Goal: Task Accomplishment & Management: Use online tool/utility

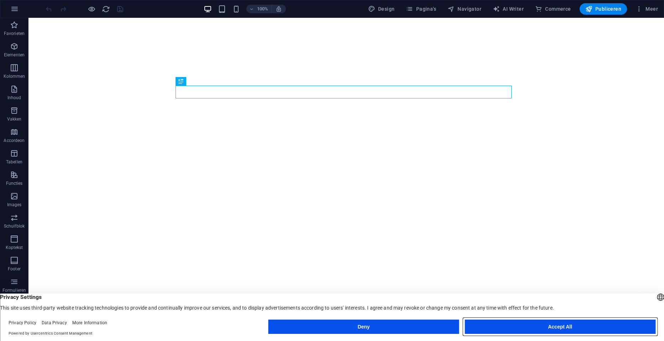
click at [588, 330] on button "Accept All" at bounding box center [560, 326] width 191 height 14
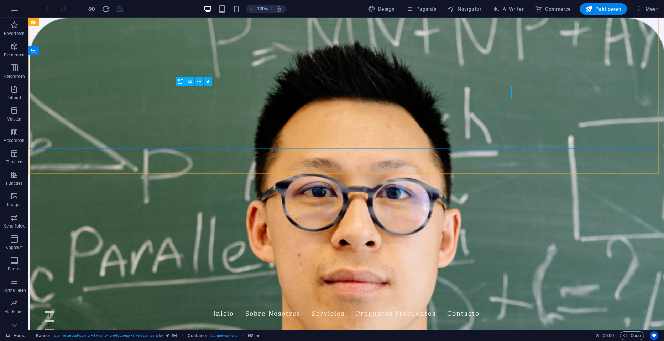
click at [186, 82] on span "H2" at bounding box center [188, 81] width 5 height 4
click at [190, 82] on span "H2" at bounding box center [188, 81] width 5 height 4
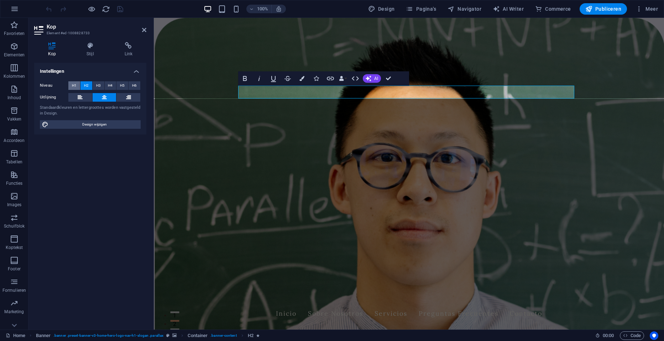
click at [78, 84] on button "H1" at bounding box center [74, 85] width 12 height 9
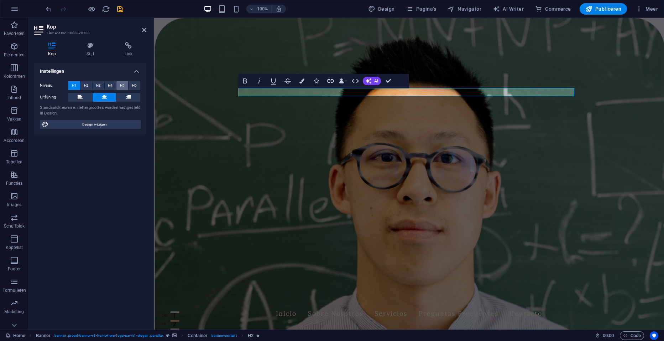
click at [124, 82] on span "H5" at bounding box center [122, 85] width 5 height 9
click at [111, 85] on span "H4" at bounding box center [110, 85] width 5 height 9
click at [97, 84] on span "H3" at bounding box center [98, 85] width 5 height 9
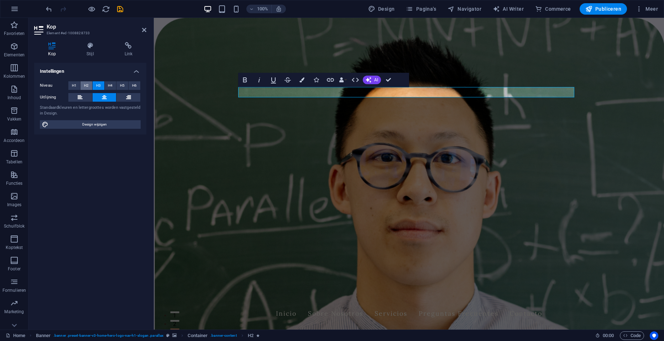
click at [89, 85] on button "H2" at bounding box center [87, 85] width 12 height 9
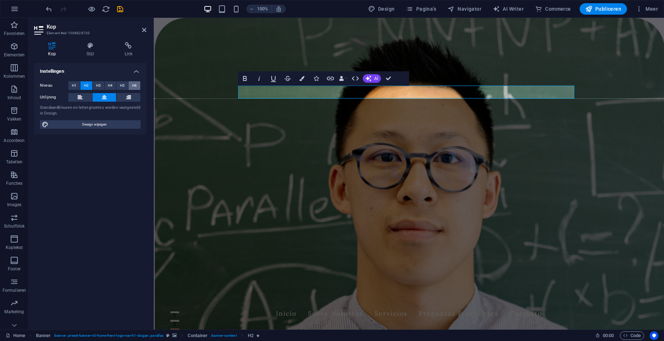
click at [136, 84] on span "H6" at bounding box center [134, 85] width 5 height 9
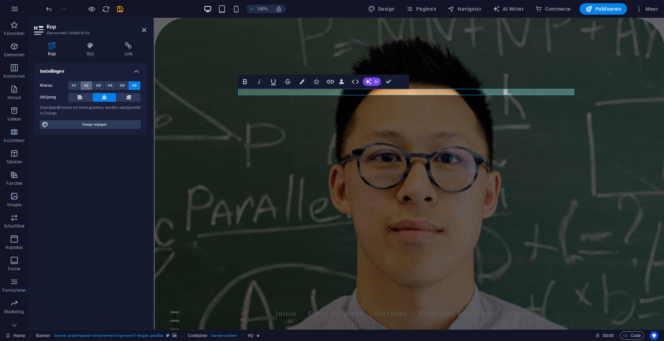
click at [90, 84] on button "H2" at bounding box center [87, 85] width 12 height 9
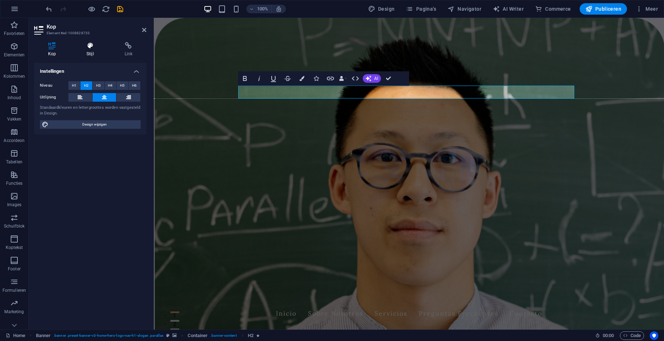
click at [95, 47] on icon at bounding box center [90, 45] width 35 height 7
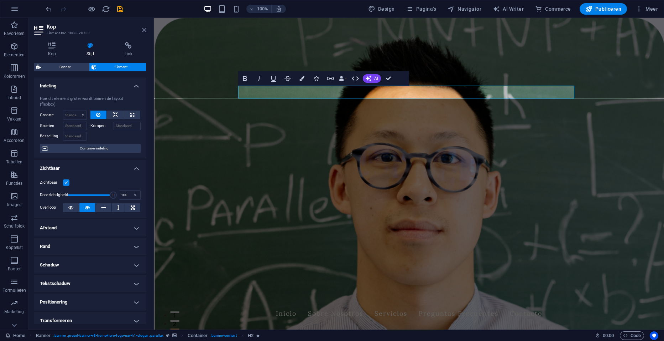
click at [142, 31] on icon at bounding box center [144, 30] width 4 height 6
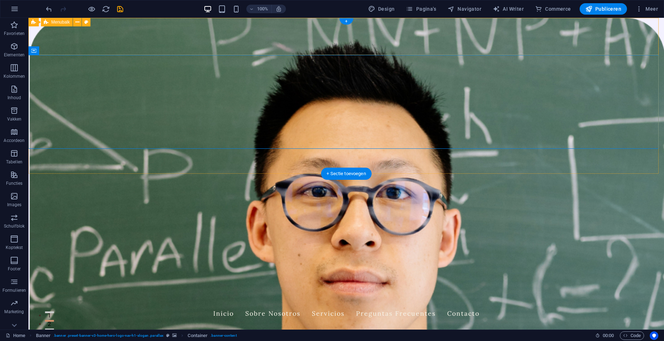
click at [591, 290] on div "Congres Spaans Levende Talen Inicio Sobre Nosotros Servicios Preguntas Frecuent…" at bounding box center [346, 308] width 636 height 37
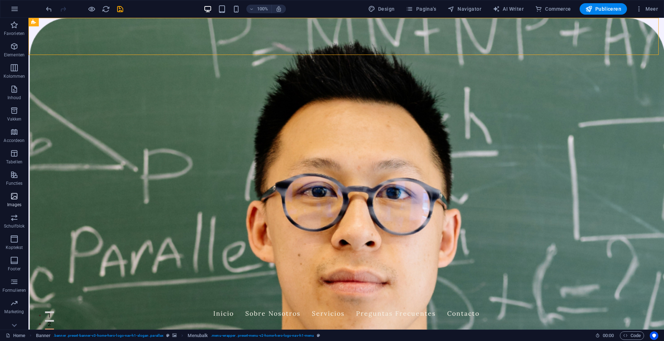
click at [14, 193] on icon "button" at bounding box center [14, 196] width 9 height 9
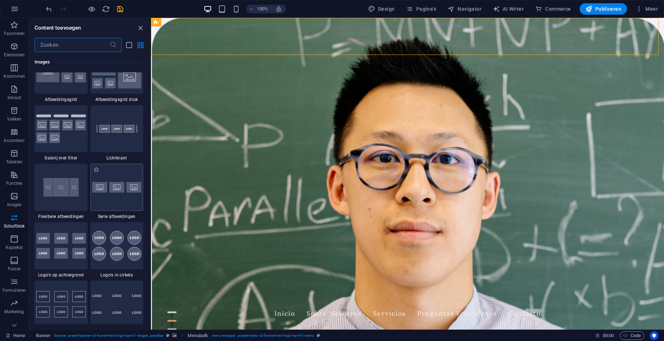
scroll to position [3719, 0]
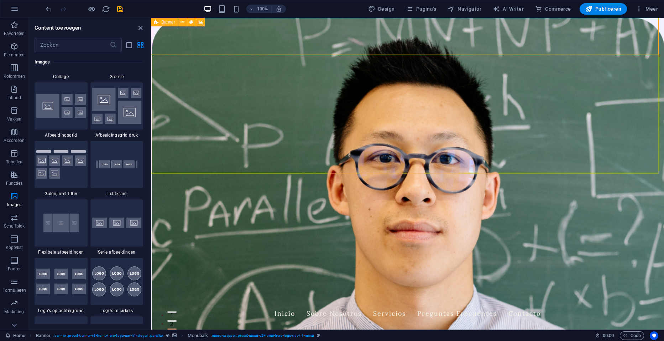
click at [162, 22] on span "Banner" at bounding box center [168, 22] width 14 height 4
click at [201, 22] on icon at bounding box center [200, 22] width 5 height 7
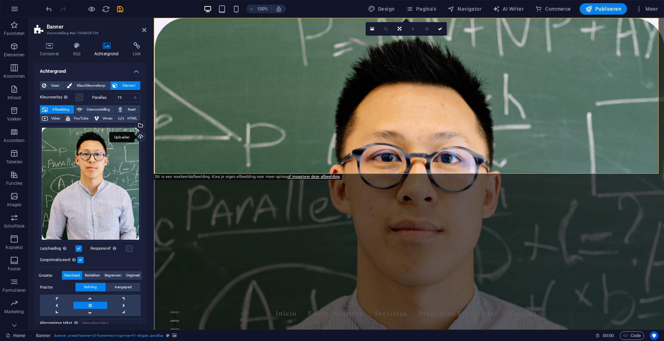
click at [138, 135] on div "Uploaden" at bounding box center [140, 137] width 11 height 11
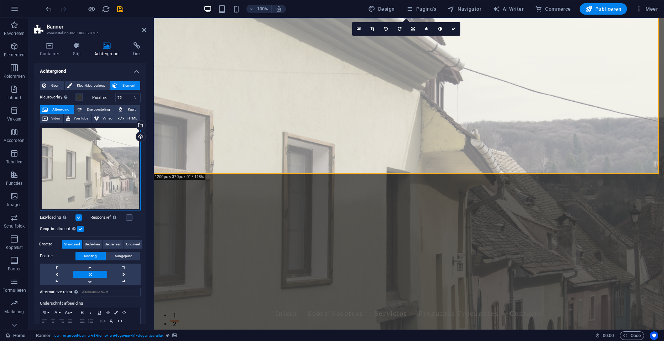
click at [83, 181] on div "Sleep bestanden hierheen, klik om bestanden te kiezen of selecteer bestanden ui…" at bounding box center [90, 168] width 101 height 84
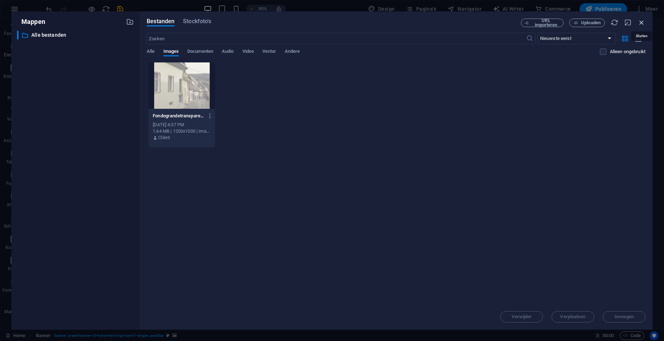
click at [643, 23] on icon "button" at bounding box center [642, 23] width 8 height 8
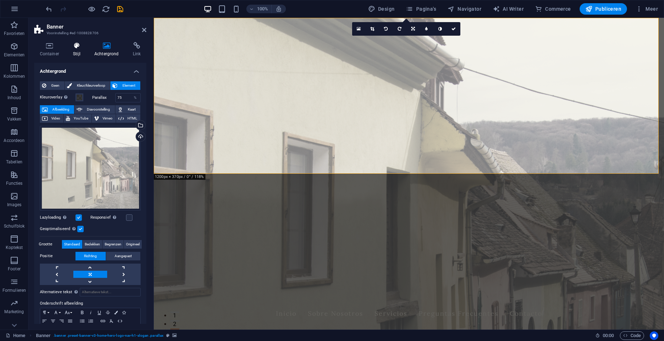
click at [72, 48] on icon at bounding box center [77, 45] width 19 height 7
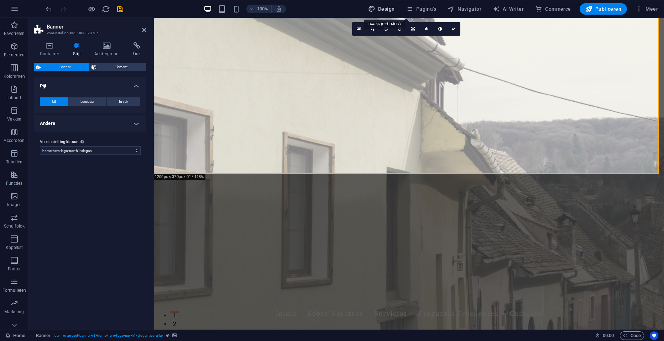
click at [380, 10] on span "Design" at bounding box center [381, 8] width 27 height 7
select select "px"
select select "200"
select select "px"
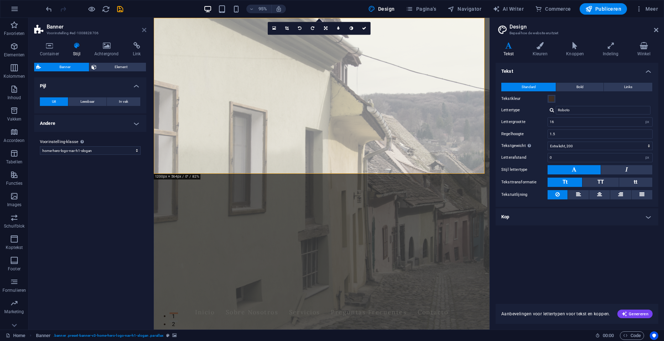
drag, startPoint x: 143, startPoint y: 30, endPoint x: 334, endPoint y: 51, distance: 192.1
click at [143, 30] on icon at bounding box center [144, 30] width 4 height 6
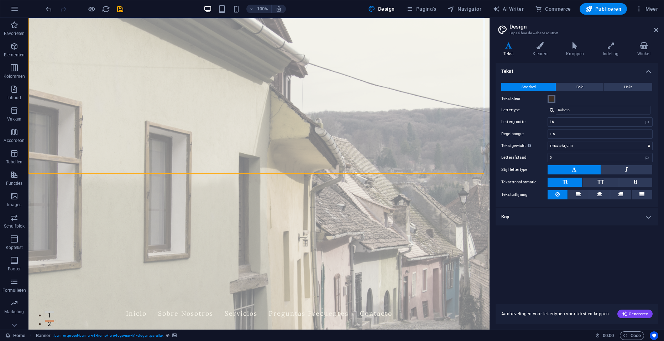
click at [548, 98] on button "Tekstkleur" at bounding box center [552, 99] width 8 height 8
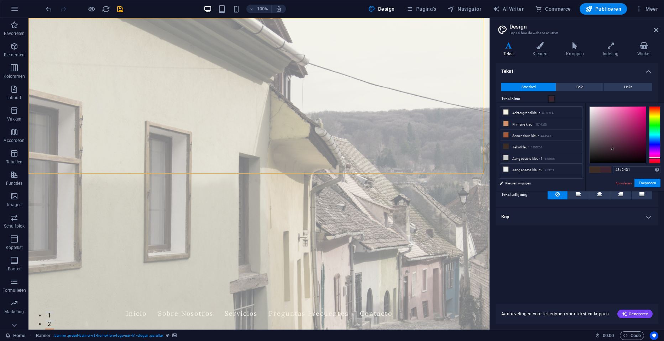
click at [653, 157] on div at bounding box center [654, 134] width 11 height 57
click at [604, 167] on span at bounding box center [606, 169] width 11 height 6
click at [654, 159] on div at bounding box center [654, 134] width 11 height 57
click at [654, 160] on div at bounding box center [654, 159] width 11 height 2
drag, startPoint x: 654, startPoint y: 160, endPoint x: 653, endPoint y: 156, distance: 4.0
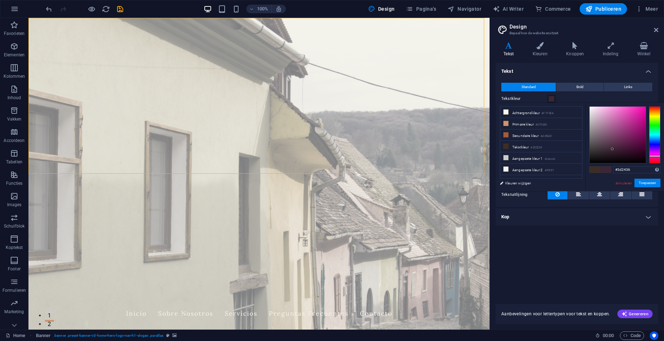
click at [653, 156] on div at bounding box center [654, 156] width 11 height 2
click at [624, 147] on div at bounding box center [618, 135] width 56 height 56
click at [628, 148] on div at bounding box center [618, 135] width 56 height 56
click at [635, 141] on div at bounding box center [618, 135] width 56 height 56
click at [641, 142] on div at bounding box center [618, 135] width 56 height 56
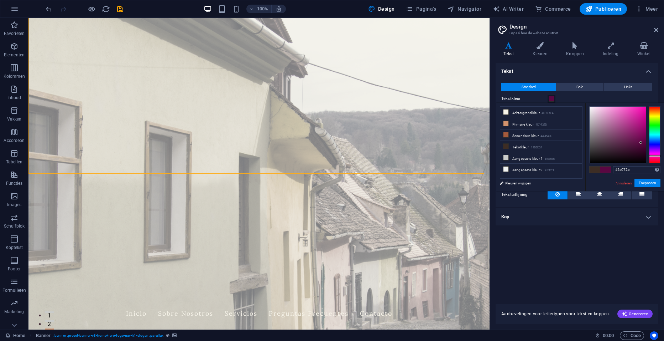
click at [653, 158] on div at bounding box center [654, 134] width 11 height 57
click at [653, 159] on div at bounding box center [654, 159] width 11 height 2
click at [640, 124] on div at bounding box center [618, 135] width 56 height 56
click at [653, 110] on div at bounding box center [654, 134] width 11 height 57
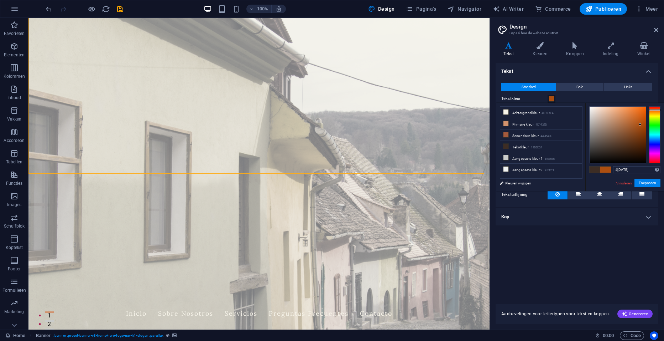
click at [654, 107] on div at bounding box center [654, 134] width 11 height 57
type input "#9c1710"
click at [640, 128] on div at bounding box center [618, 135] width 56 height 56
click at [644, 185] on button "Toepassen" at bounding box center [648, 182] width 26 height 9
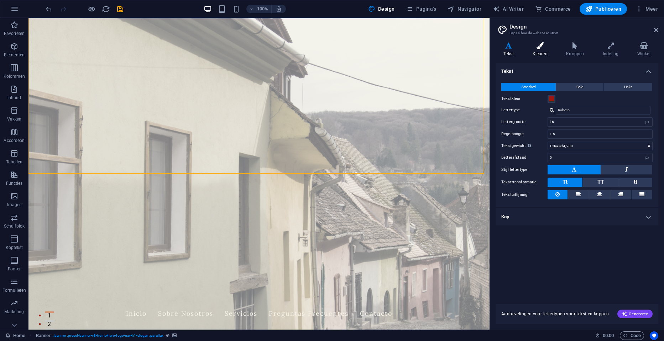
click at [541, 48] on icon at bounding box center [540, 45] width 31 height 7
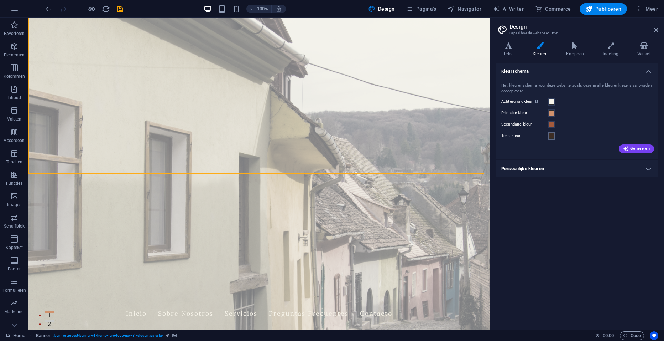
click at [552, 135] on span at bounding box center [552, 136] width 6 height 6
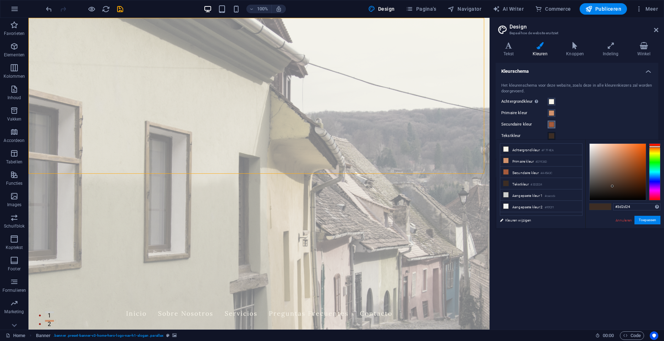
click at [552, 126] on span at bounding box center [552, 124] width 6 height 6
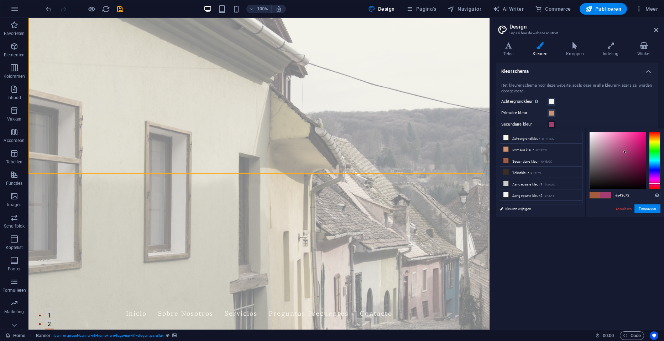
click at [656, 183] on div at bounding box center [654, 160] width 11 height 57
click at [653, 185] on div at bounding box center [654, 160] width 11 height 57
click at [653, 186] on div at bounding box center [654, 160] width 11 height 57
click at [654, 188] on div at bounding box center [654, 188] width 11 height 2
click at [637, 147] on div at bounding box center [618, 160] width 56 height 56
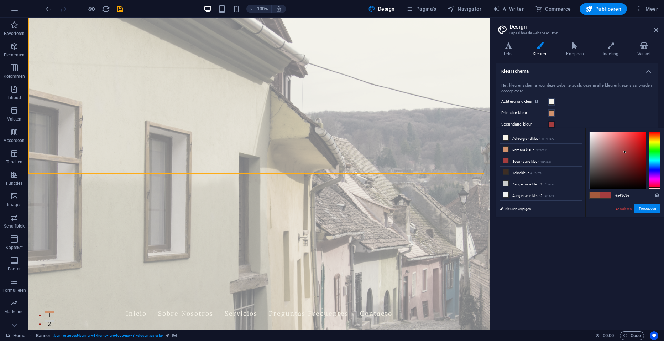
type input "#b71c1f"
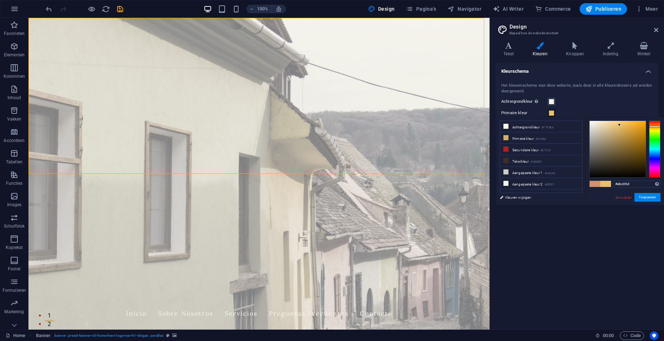
click at [620, 125] on div at bounding box center [618, 149] width 56 height 56
click at [616, 125] on div at bounding box center [618, 149] width 56 height 56
click at [611, 124] on div at bounding box center [618, 149] width 56 height 56
click at [605, 124] on div at bounding box center [618, 149] width 56 height 56
click at [520, 147] on li "Secundaire kleur #b71c1f" at bounding box center [541, 149] width 82 height 11
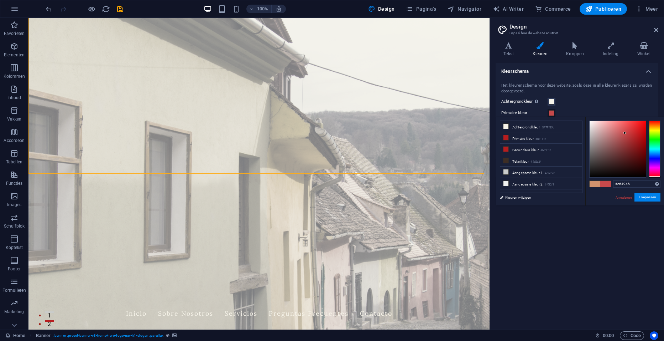
click at [625, 133] on div at bounding box center [618, 149] width 56 height 56
click at [526, 139] on li "Primaire kleur #c6494b" at bounding box center [541, 137] width 82 height 11
click at [506, 138] on icon at bounding box center [506, 137] width 5 height 5
click at [552, 113] on span at bounding box center [552, 113] width 6 height 6
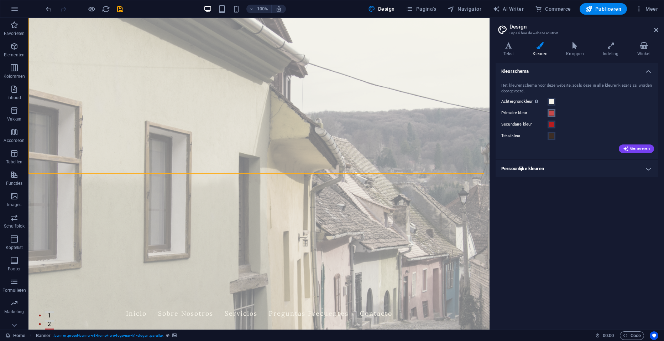
click at [552, 113] on span at bounding box center [552, 113] width 6 height 6
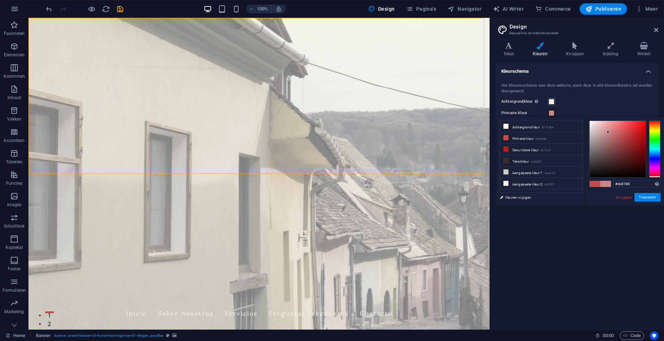
click at [608, 132] on div at bounding box center [618, 149] width 56 height 56
click at [604, 182] on span at bounding box center [606, 184] width 11 height 6
click at [612, 127] on div at bounding box center [618, 149] width 56 height 56
click at [654, 130] on div at bounding box center [654, 148] width 11 height 57
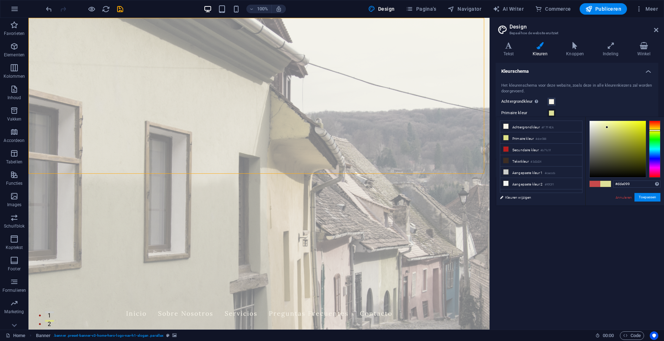
click at [607, 127] on div at bounding box center [618, 149] width 56 height 56
click at [617, 125] on div at bounding box center [618, 149] width 56 height 56
click at [645, 196] on button "Toepassen" at bounding box center [648, 197] width 26 height 9
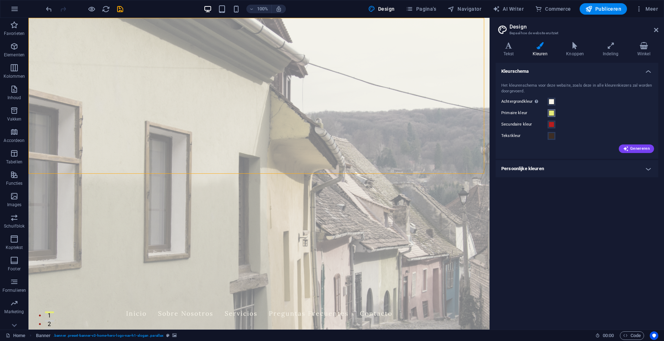
click at [553, 112] on span at bounding box center [552, 113] width 6 height 6
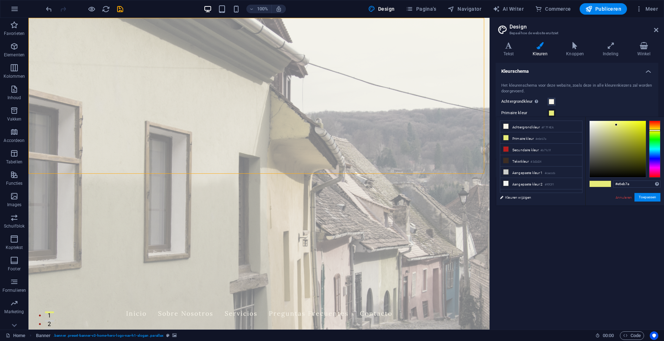
type input "#ebc07a"
click at [654, 126] on div at bounding box center [654, 148] width 11 height 57
click at [647, 194] on button "Toepassen" at bounding box center [648, 197] width 26 height 9
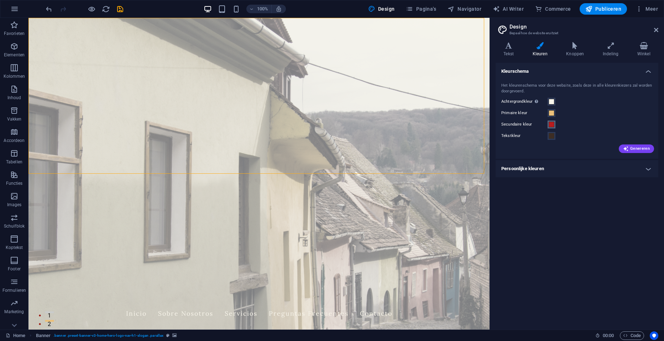
click at [553, 125] on span at bounding box center [552, 124] width 6 height 6
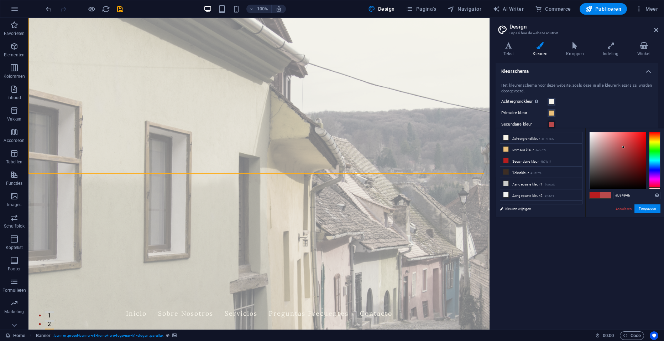
click at [624, 147] on div at bounding box center [618, 160] width 56 height 56
click at [633, 138] on div at bounding box center [618, 160] width 56 height 56
type input "#e5161a"
click at [640, 137] on div at bounding box center [618, 160] width 56 height 56
click at [650, 206] on button "Toepassen" at bounding box center [648, 208] width 26 height 9
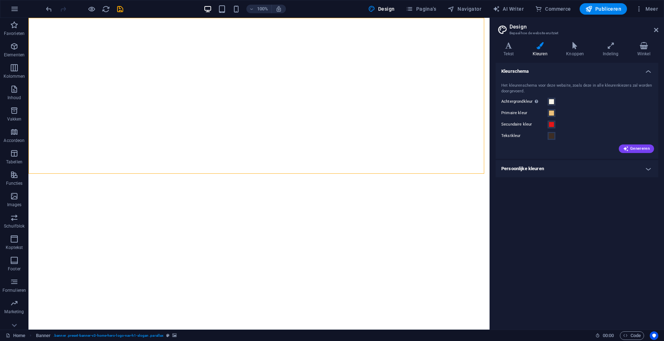
select select "px"
select select "200"
select select "px"
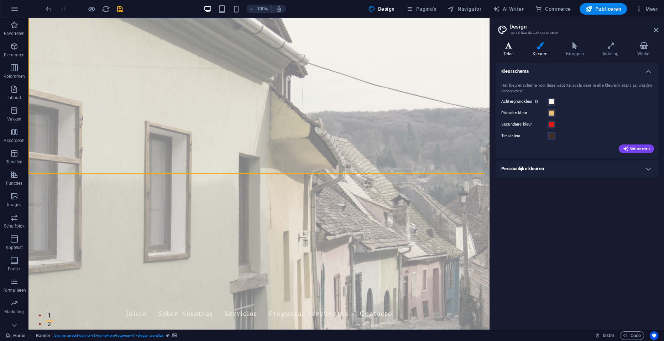
click at [514, 50] on h4 "Tekst" at bounding box center [510, 49] width 29 height 15
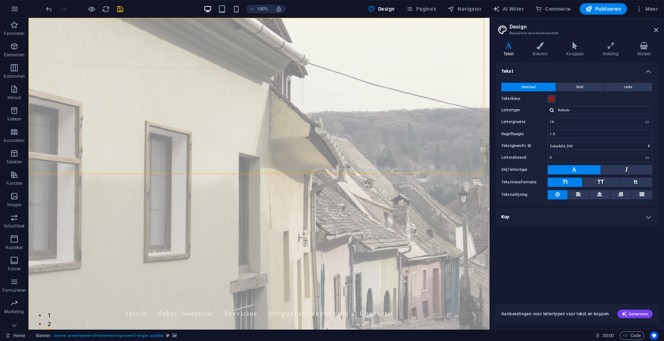
click at [564, 271] on div "Tekst Standard Bold Links Tekstkleur Lettertype Roboto Lettergrootte 16 rem px …" at bounding box center [577, 179] width 163 height 232
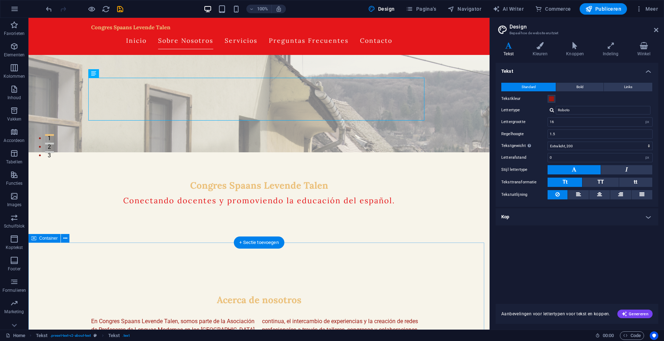
scroll to position [178, 0]
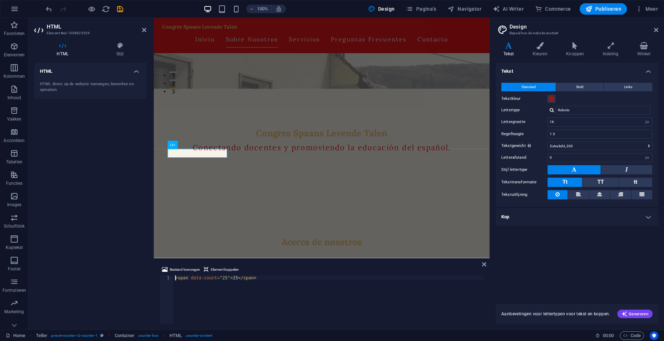
scroll to position [174, 0]
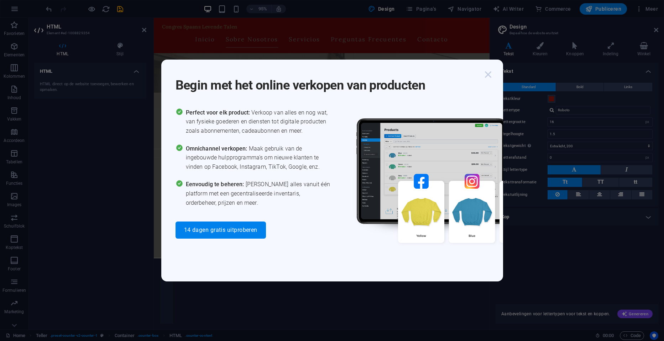
click at [489, 73] on icon "button" at bounding box center [488, 74] width 13 height 13
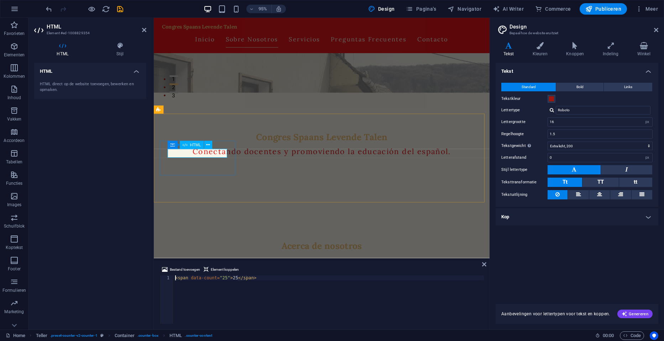
click at [223, 277] on div "< span data-count = "25" > 25 </ span >" at bounding box center [329, 304] width 310 height 58
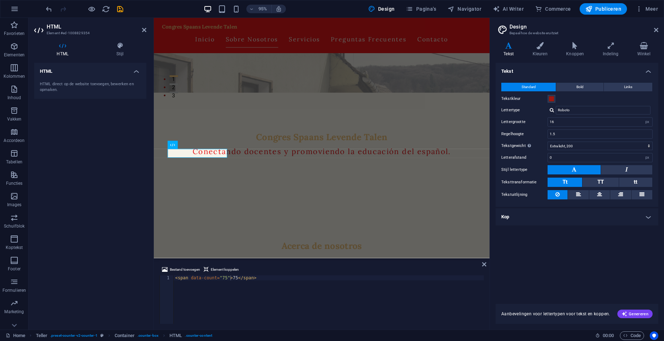
click at [221, 279] on div "< span data-count = "75" > 75 </ span >" at bounding box center [329, 304] width 310 height 58
type textarea "<span data-count="70+">70+</span>"
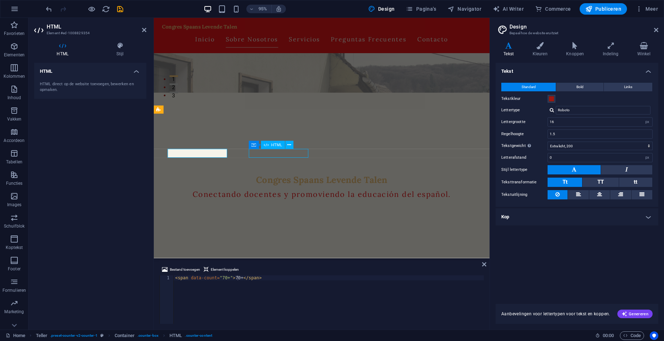
scroll to position [178, 0]
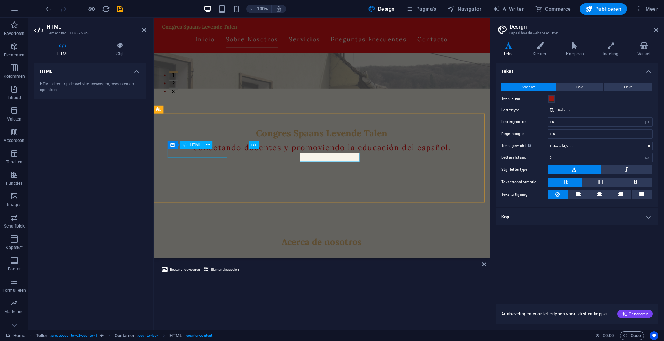
scroll to position [174, 0]
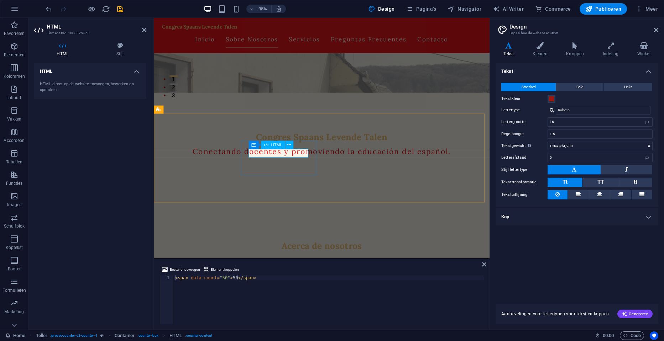
click at [218, 276] on div "< span data-count = "50" > 50 </ span >" at bounding box center [329, 304] width 310 height 58
click at [262, 135] on span "Container" at bounding box center [259, 137] width 17 height 4
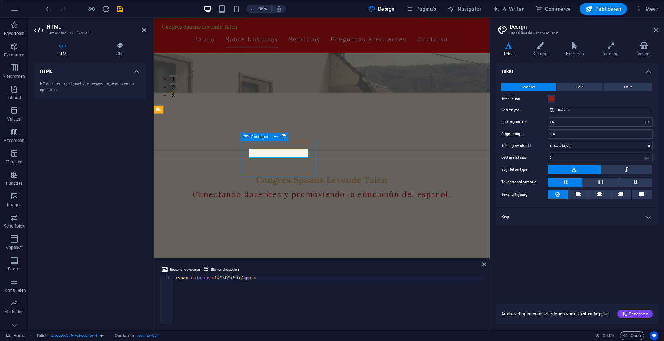
scroll to position [178, 0]
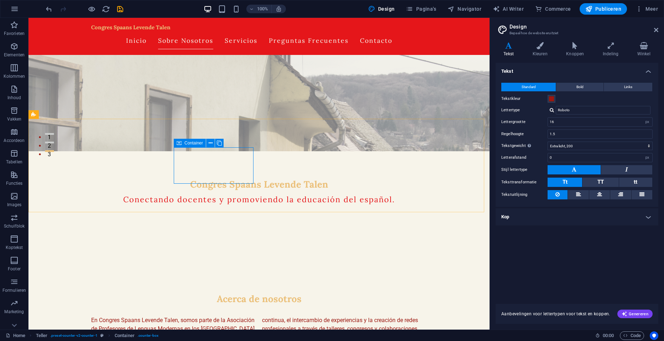
click at [197, 143] on span "Container" at bounding box center [194, 143] width 19 height 4
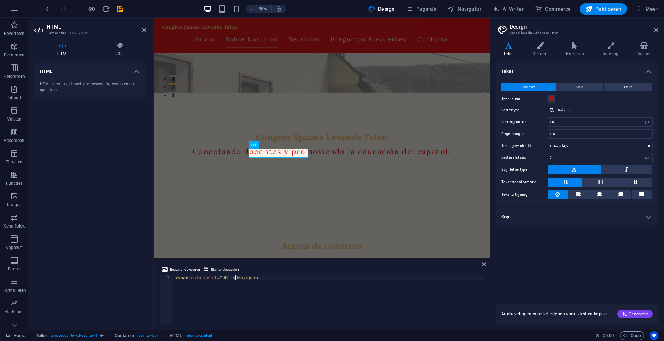
scroll to position [0, 5]
type textarea "<span data-count="90+">90+</span>"
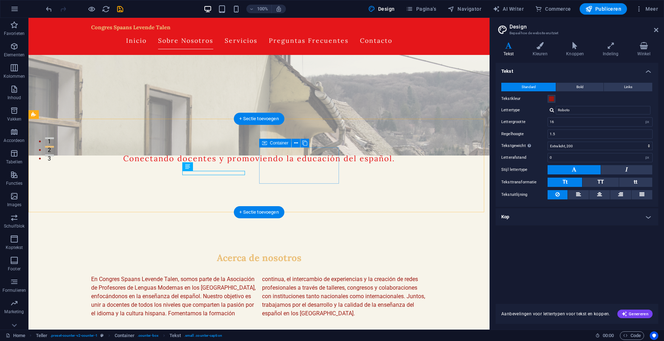
scroll to position [178, 0]
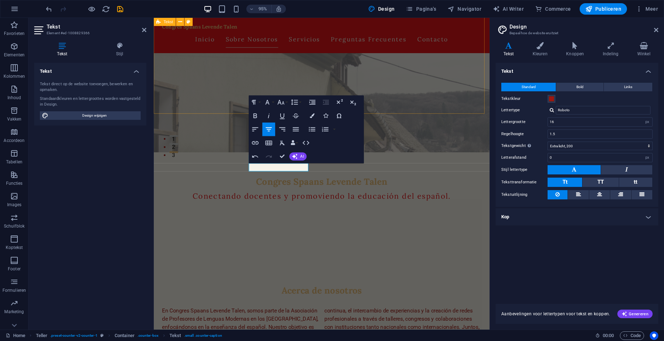
click at [431, 270] on div "Acerca de nosotros En Congres Spaans Levende Talen, somos parte de la Asociació…" at bounding box center [331, 331] width 354 height 123
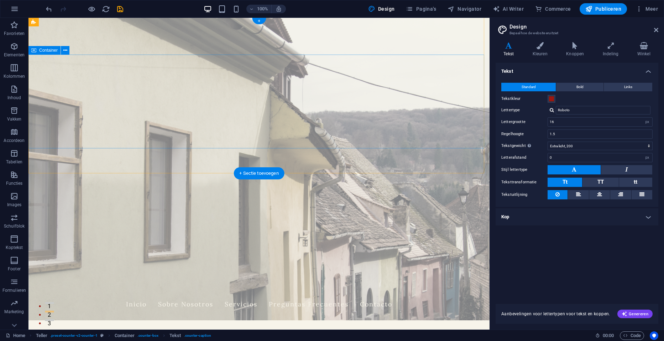
scroll to position [0, 0]
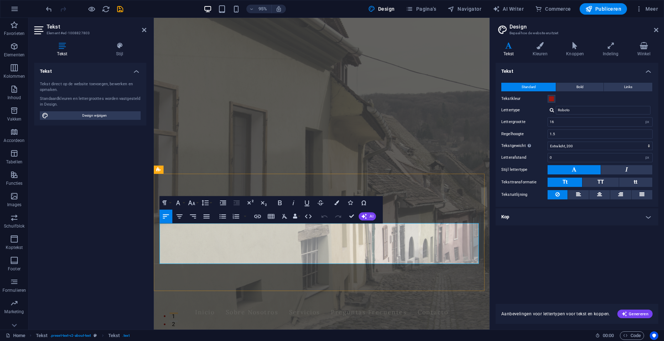
drag, startPoint x: 416, startPoint y: 274, endPoint x: 303, endPoint y: 246, distance: 116.5
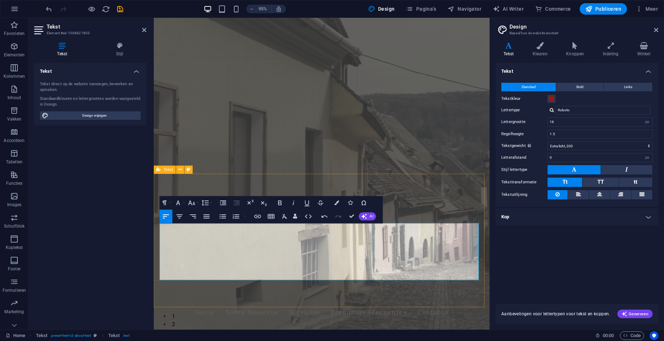
drag, startPoint x: 207, startPoint y: 246, endPoint x: 156, endPoint y: 244, distance: 50.6
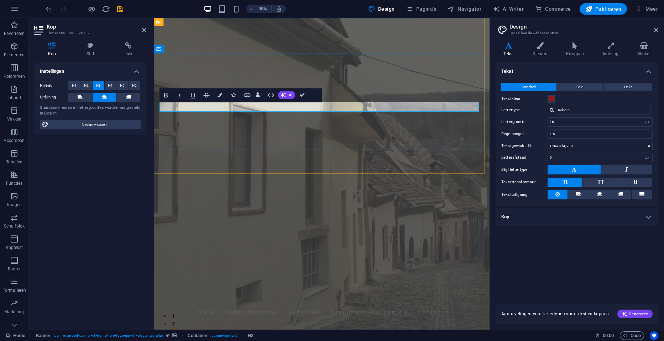
drag, startPoint x: 377, startPoint y: 112, endPoint x: 292, endPoint y: 113, distance: 84.4
click at [419, 171] on figure at bounding box center [331, 182] width 354 height 328
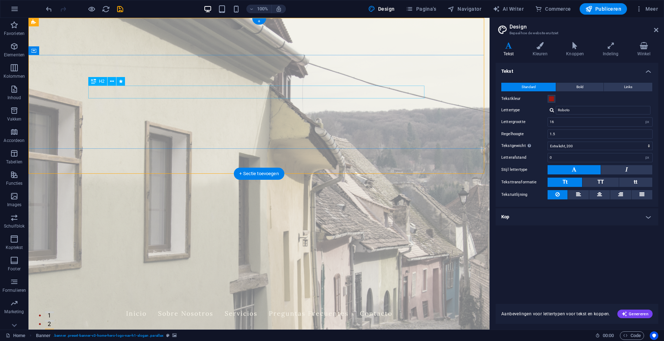
click at [112, 83] on icon at bounding box center [112, 81] width 4 height 7
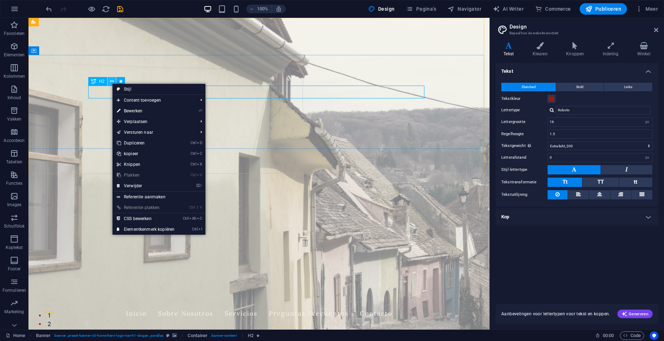
click at [112, 83] on icon at bounding box center [112, 81] width 4 height 7
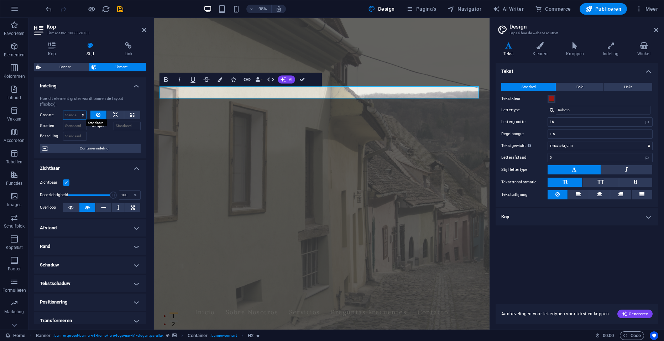
click at [76, 114] on select "Standaard auto px % 1/1 1/2 1/3 1/4 1/5 1/6 1/7 1/8 1/9 1/10" at bounding box center [74, 115] width 23 height 9
click at [76, 111] on select "Standaard auto px % 1/1 1/2 1/3 1/4 1/5 1/6 1/7 1/8 1/9 1/10" at bounding box center [74, 115] width 23 height 9
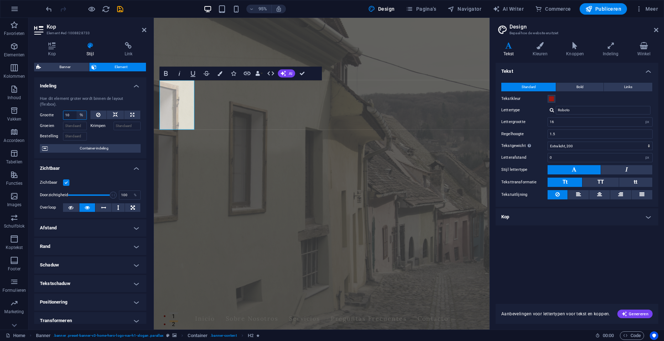
click at [81, 116] on select "Standaard auto px % 1/1 1/2 1/3 1/4 1/5 1/6 1/7 1/8 1/9 1/10" at bounding box center [82, 115] width 10 height 9
click at [77, 111] on select "Standaard auto px % 1/1 1/2 1/3 1/4 1/5 1/6 1/7 1/8 1/9 1/10" at bounding box center [82, 115] width 10 height 9
select select "DISABLED_OPTION_VALUE"
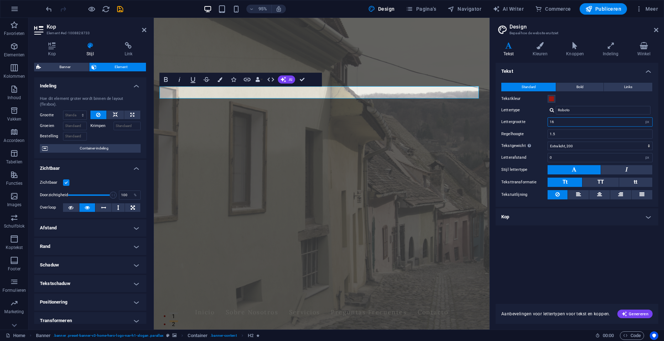
click at [628, 123] on input "16" at bounding box center [600, 122] width 104 height 9
type input "36"
click at [615, 276] on div "Tekst Standard Bold Links Tekstkleur Lettertype Roboto Lettergrootte 36 rem px …" at bounding box center [577, 179] width 163 height 232
click at [654, 28] on icon at bounding box center [656, 30] width 4 height 6
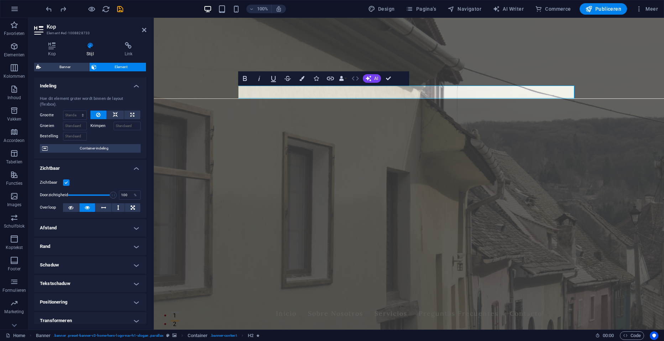
click at [355, 79] on icon "button" at bounding box center [355, 78] width 9 height 9
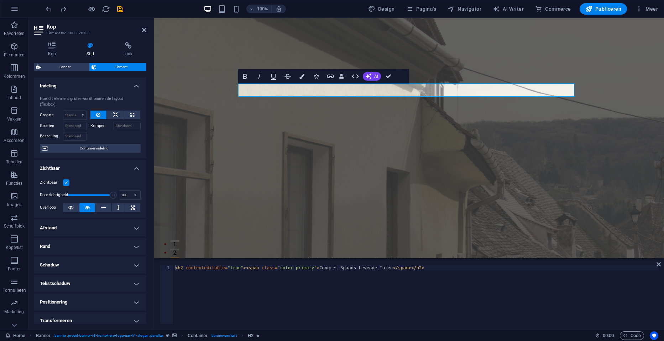
type textarea "<h2 contenteditable="true"><span class="color-primary">Congres Spaans Levende T…"
click at [181, 270] on div "< h2 contenteditable = "true" > < span class = "color-primary" > Congres Spaans…" at bounding box center [416, 299] width 485 height 68
click at [50, 46] on icon at bounding box center [52, 45] width 36 height 7
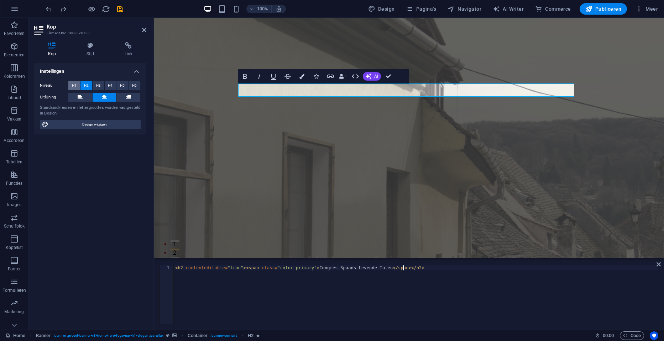
click at [71, 84] on button "H1" at bounding box center [74, 85] width 12 height 9
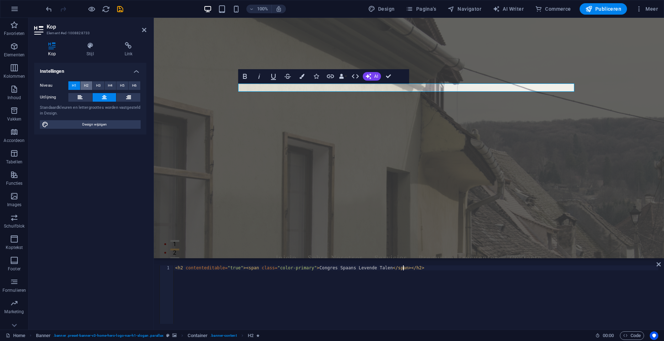
click at [84, 84] on span "H2" at bounding box center [86, 85] width 5 height 9
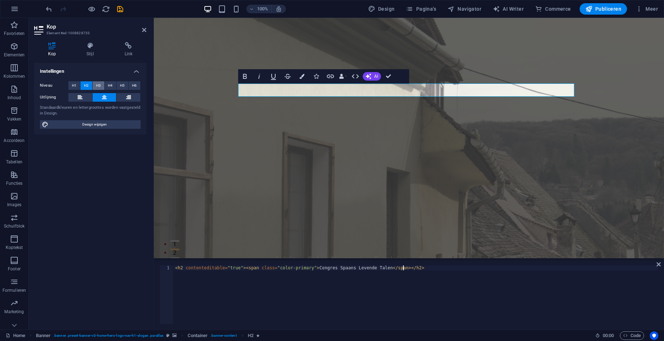
click at [101, 85] on button "H3" at bounding box center [99, 85] width 12 height 9
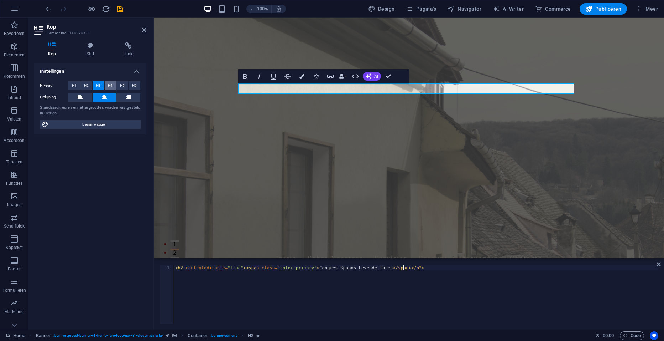
click at [113, 85] on button "H4" at bounding box center [111, 85] width 12 height 9
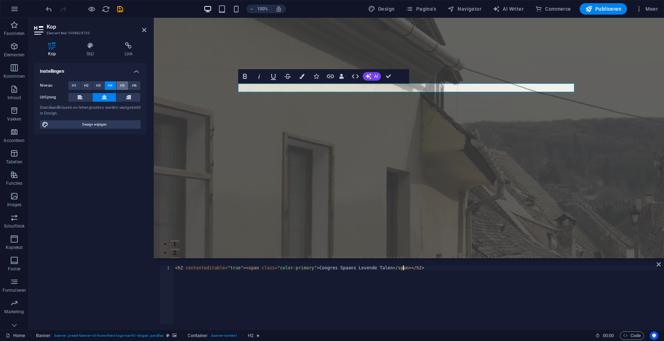
click at [123, 85] on span "H5" at bounding box center [122, 85] width 5 height 9
click at [137, 87] on button "H6" at bounding box center [135, 85] width 12 height 9
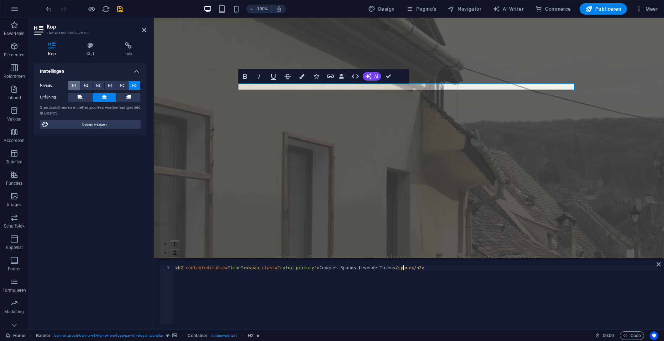
click at [75, 85] on span "H1" at bounding box center [74, 85] width 5 height 9
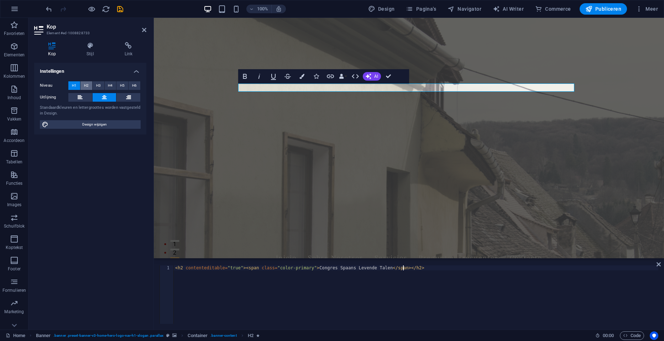
click at [86, 84] on span "H2" at bounding box center [86, 85] width 5 height 9
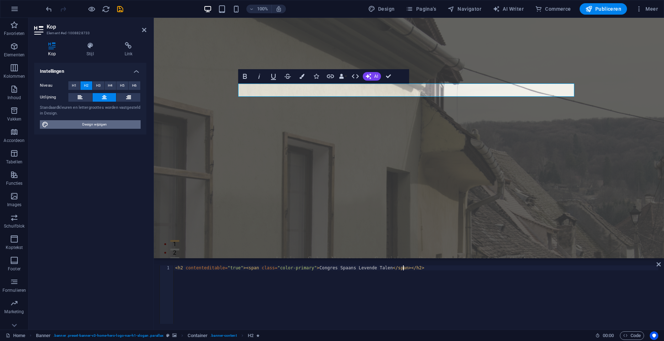
click at [98, 127] on span "Design wijzigen" at bounding box center [95, 124] width 88 height 9
select select "px"
select select "200"
select select "px"
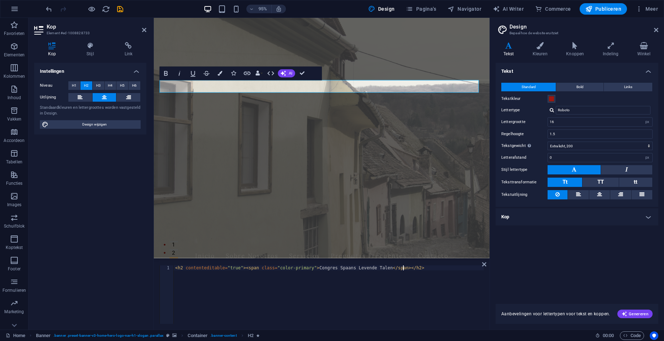
click at [539, 214] on h4 "Kop" at bounding box center [577, 216] width 163 height 17
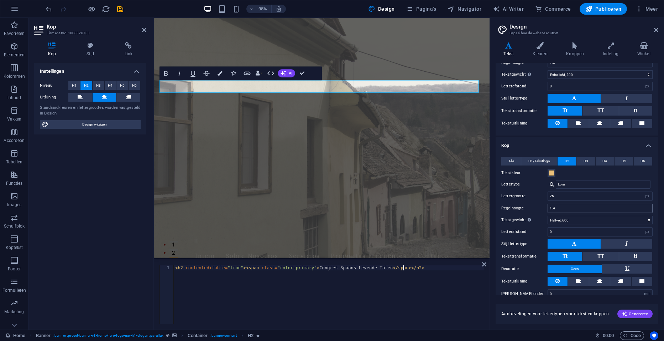
scroll to position [82, 0]
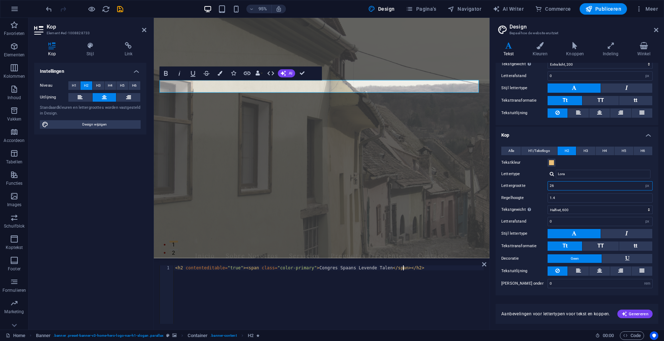
click at [552, 187] on input "26" at bounding box center [600, 185] width 104 height 9
click at [432, 302] on div "< h2 contenteditable = "true" > < span class = "color-primary" > Congres Spaans…" at bounding box center [416, 299] width 485 height 68
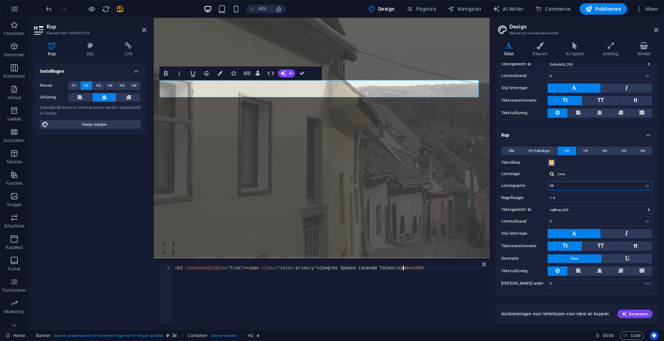
click at [551, 187] on input "36" at bounding box center [600, 185] width 104 height 9
click at [449, 295] on div "< h2 contenteditable = "true" > < span class = "color-primary" > Congres Spaans…" at bounding box center [416, 299] width 485 height 68
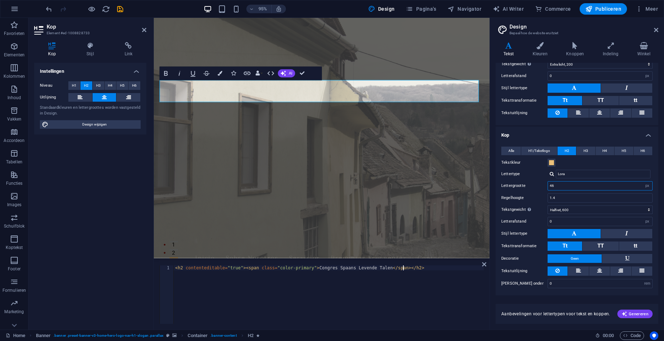
click at [550, 182] on input "46" at bounding box center [600, 185] width 104 height 9
type input "56"
click at [436, 294] on div "< h2 contenteditable = "true" > < span class = "color-primary" > Congres Spaans…" at bounding box center [416, 299] width 485 height 68
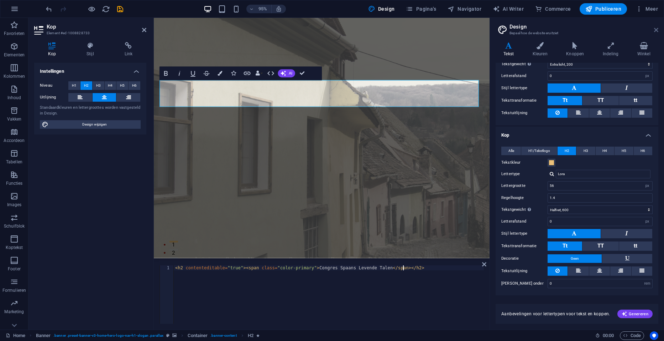
click at [654, 27] on icon at bounding box center [656, 30] width 4 height 6
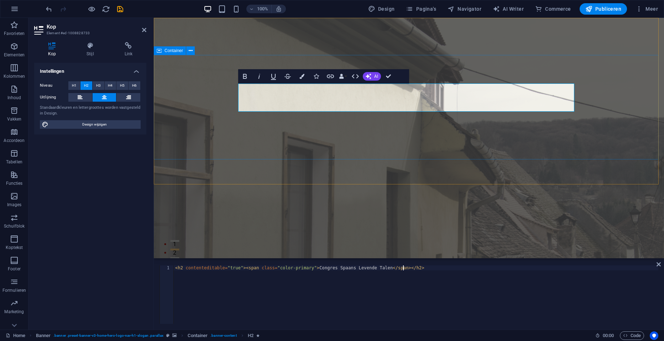
click at [573, 277] on div "Congres Spaans Levende Talen 6 & 7 maart 2026" at bounding box center [409, 329] width 510 height 104
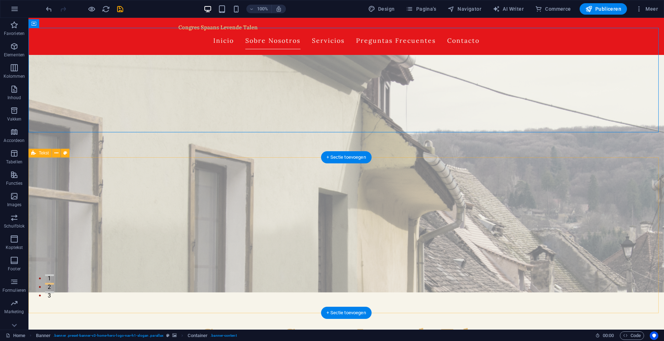
scroll to position [71, 0]
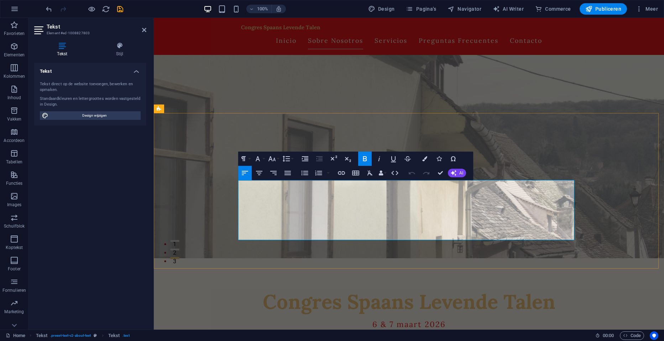
drag, startPoint x: 337, startPoint y: 185, endPoint x: 240, endPoint y: 185, distance: 96.9
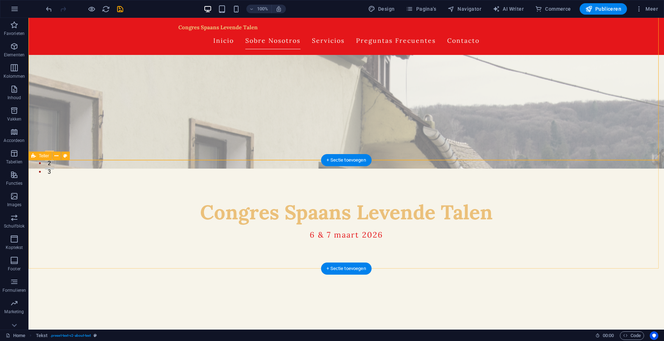
scroll to position [178, 0]
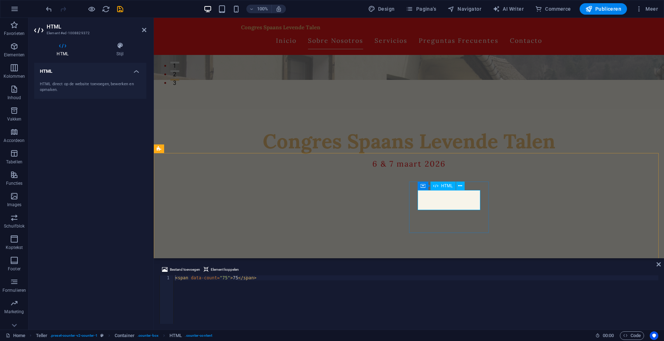
click at [219, 280] on div "< span data-count = "75" > 75 </ span >" at bounding box center [416, 304] width 485 height 58
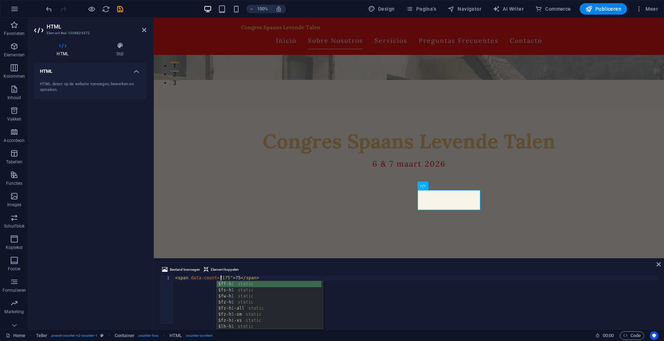
type textarea "<span data-count="75">75</span>"
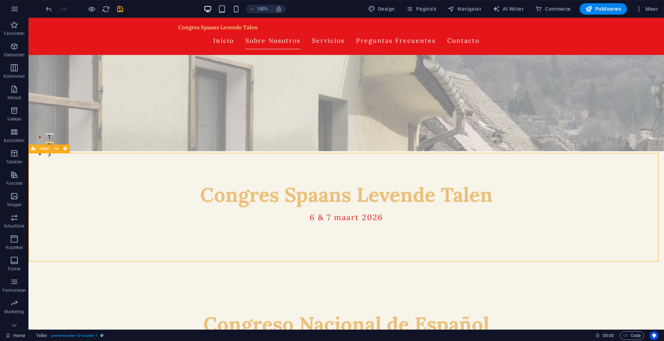
click at [56, 149] on icon at bounding box center [56, 148] width 4 height 7
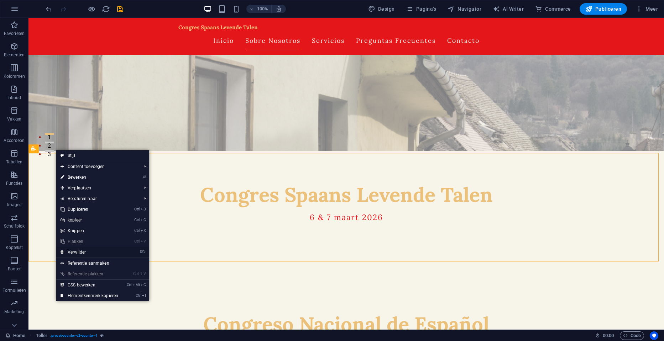
click at [78, 252] on link "⌦ Verwijder" at bounding box center [89, 251] width 66 height 11
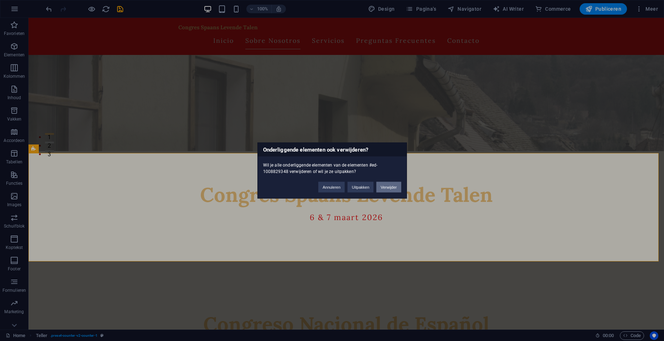
click at [391, 187] on button "Verwijder" at bounding box center [389, 187] width 25 height 11
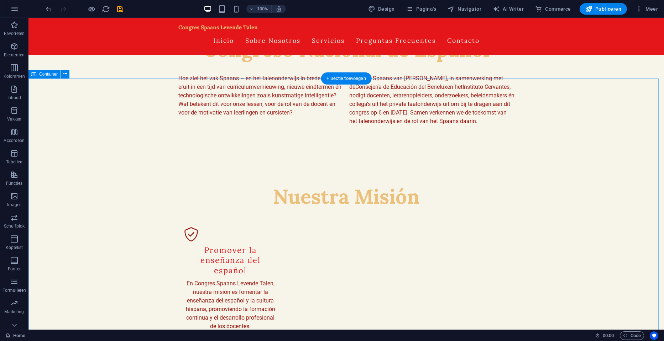
scroll to position [463, 0]
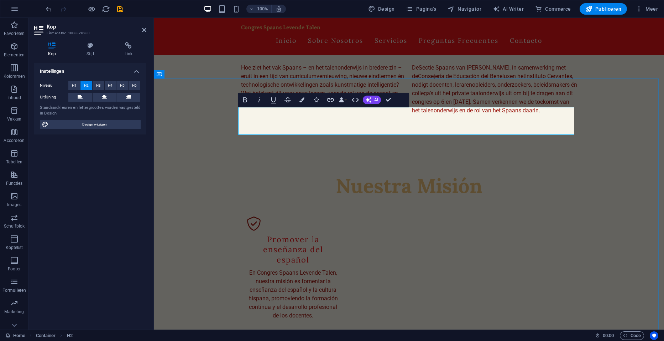
drag, startPoint x: 375, startPoint y: 121, endPoint x: 526, endPoint y: 121, distance: 151.7
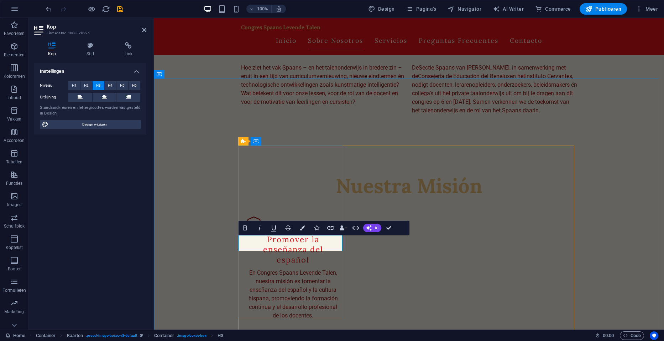
scroll to position [55, 4]
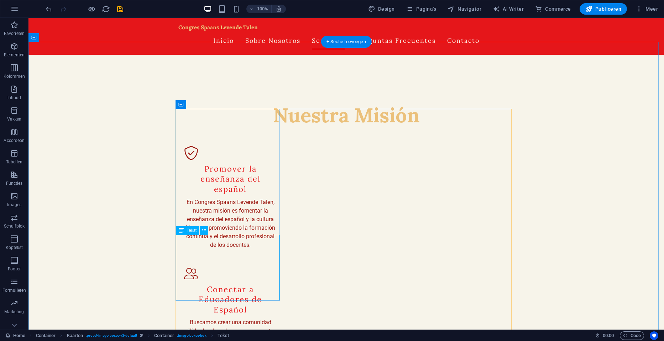
scroll to position [534, 0]
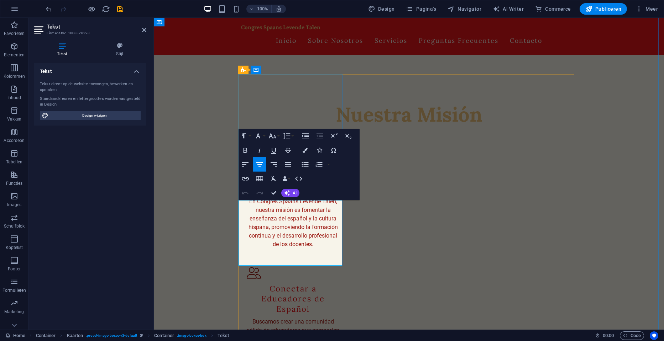
drag, startPoint x: 331, startPoint y: 255, endPoint x: 255, endPoint y: 201, distance: 94.2
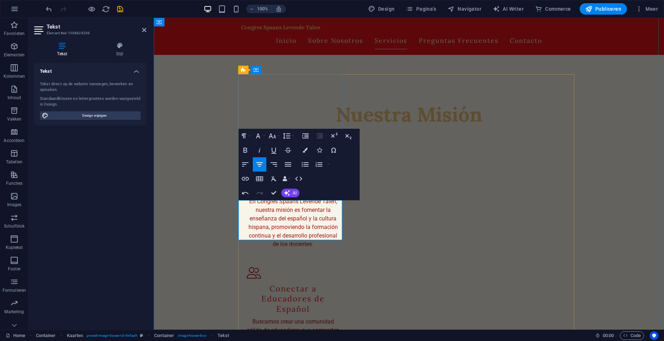
scroll to position [406, 2]
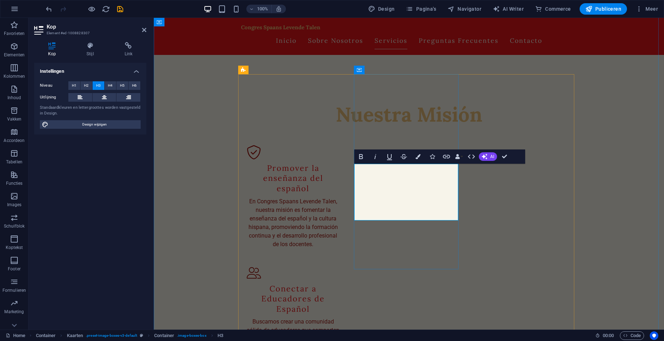
scroll to position [199, 2]
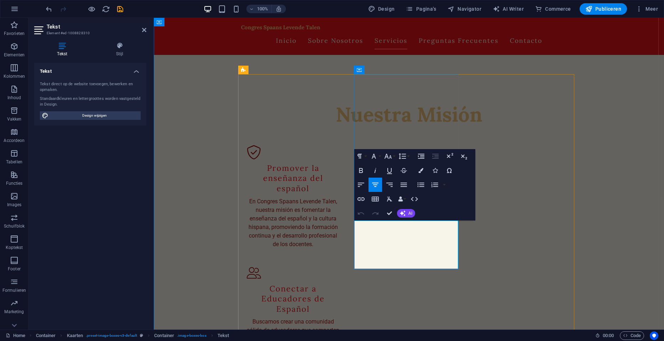
drag, startPoint x: 452, startPoint y: 258, endPoint x: 363, endPoint y: 221, distance: 96.6
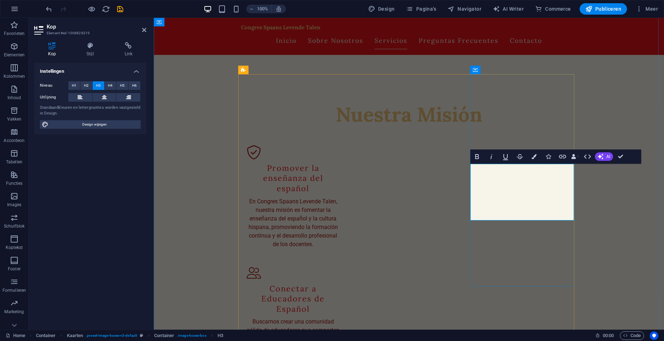
scroll to position [239, 1]
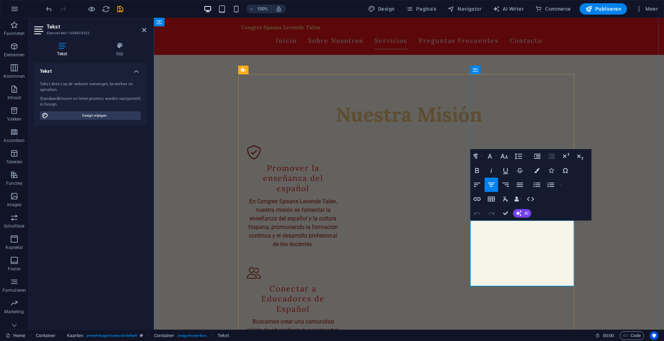
drag, startPoint x: 541, startPoint y: 277, endPoint x: 488, endPoint y: 225, distance: 74.1
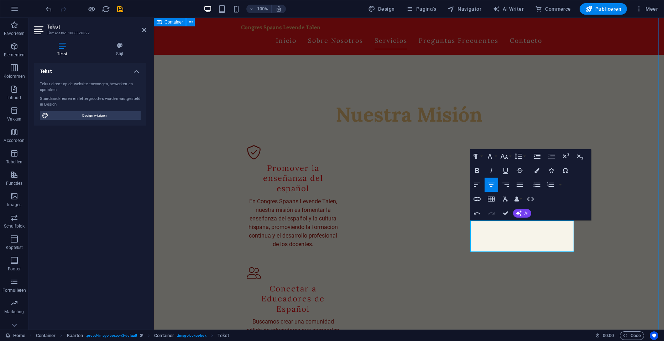
scroll to position [287, 1]
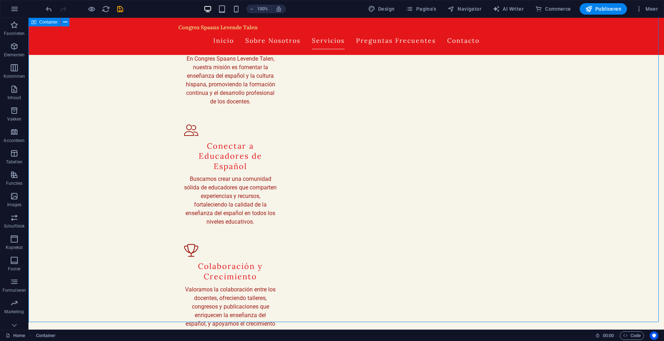
scroll to position [712, 0]
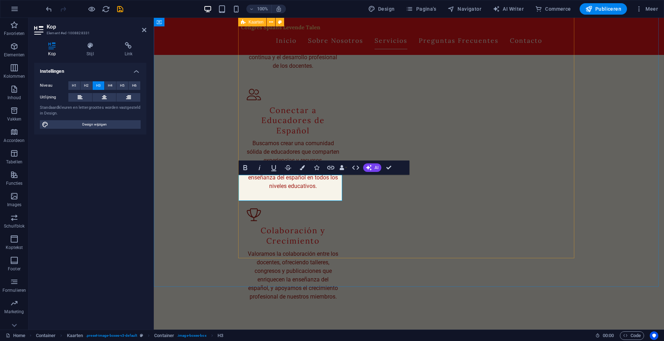
scroll to position [151, 2]
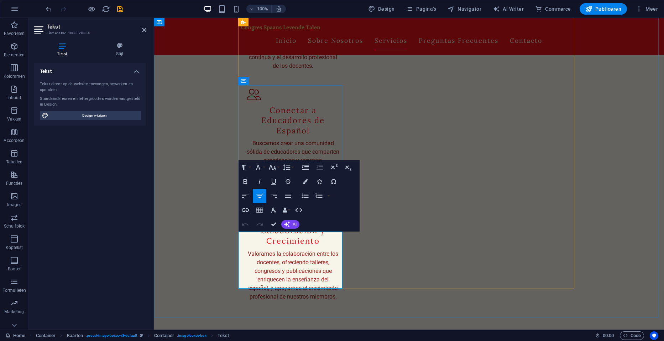
drag, startPoint x: 303, startPoint y: 278, endPoint x: 254, endPoint y: 237, distance: 64.5
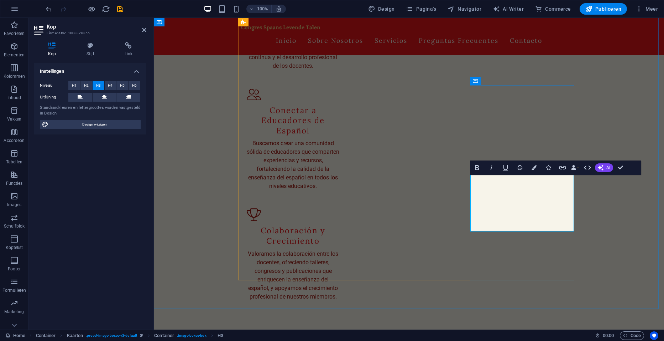
scroll to position [183, 2]
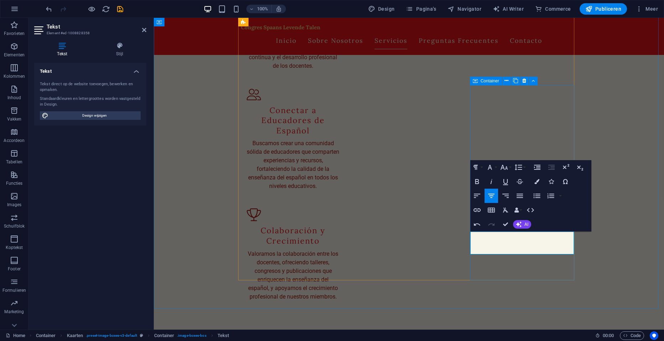
scroll to position [175, 1]
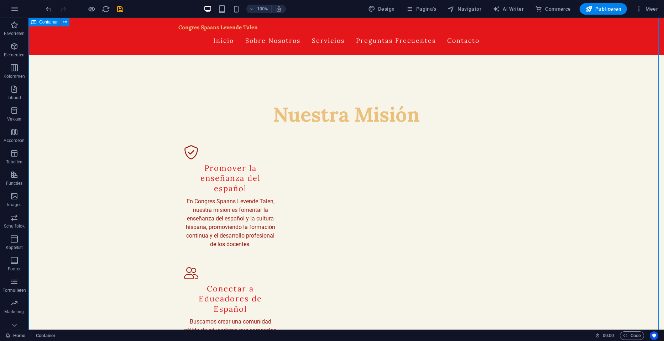
scroll to position [641, 0]
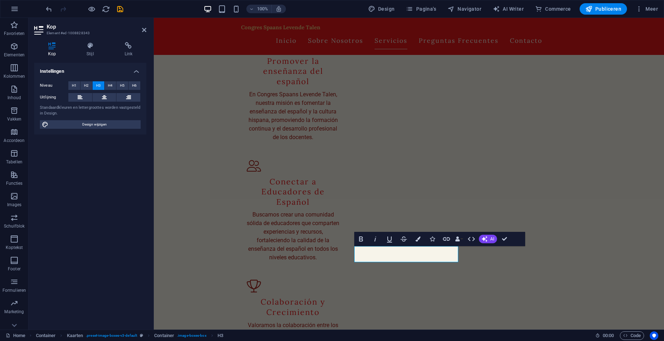
scroll to position [183, 1]
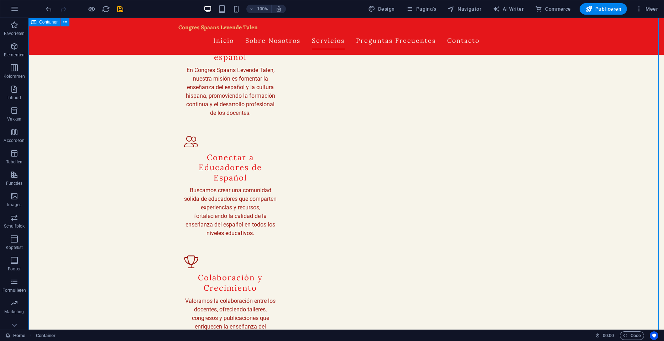
scroll to position [712, 0]
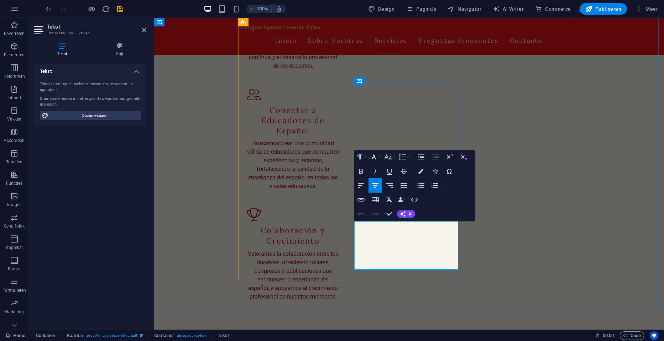
drag, startPoint x: 445, startPoint y: 259, endPoint x: 360, endPoint y: 221, distance: 93.3
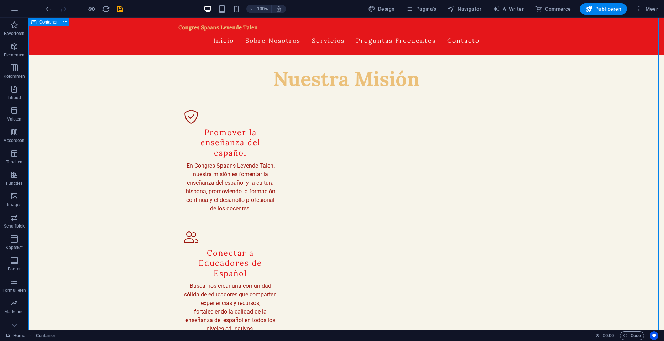
scroll to position [606, 0]
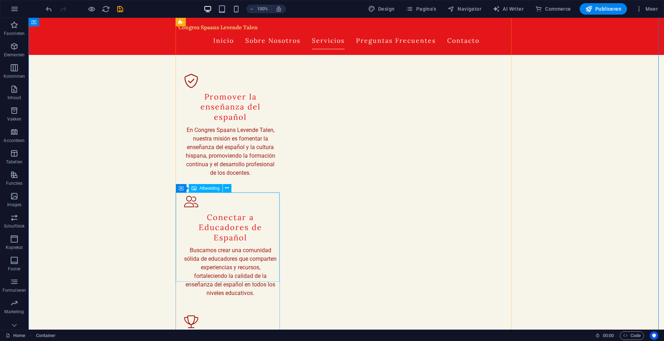
click at [208, 190] on span "Afbeelding" at bounding box center [209, 188] width 20 height 4
click at [208, 187] on span "Afbeelding" at bounding box center [209, 188] width 20 height 4
select select "vw"
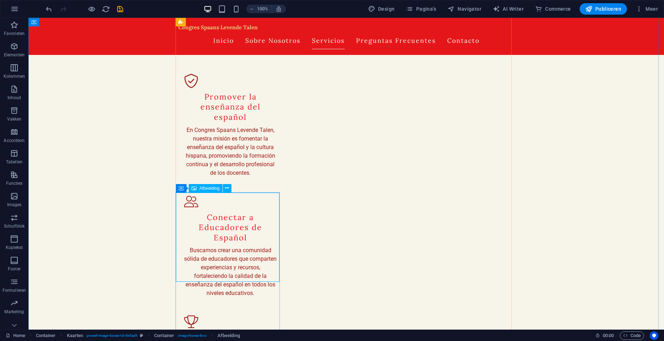
select select "px"
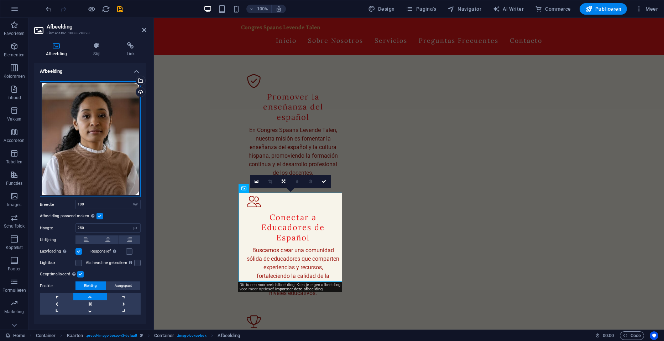
click at [112, 141] on div "Sleep bestanden hierheen, klik om bestanden te kiezen of selecteer bestanden ui…" at bounding box center [90, 139] width 101 height 116
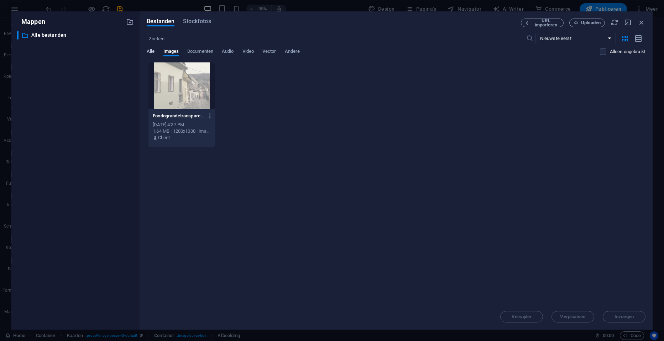
click at [149, 51] on span "Alle" at bounding box center [151, 52] width 8 height 10
click at [202, 19] on span "Stockfoto's" at bounding box center [197, 21] width 28 height 9
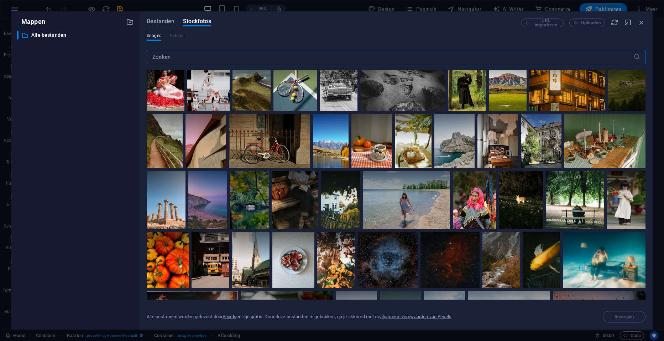
scroll to position [142, 0]
click at [645, 24] on icon "button" at bounding box center [642, 23] width 8 height 8
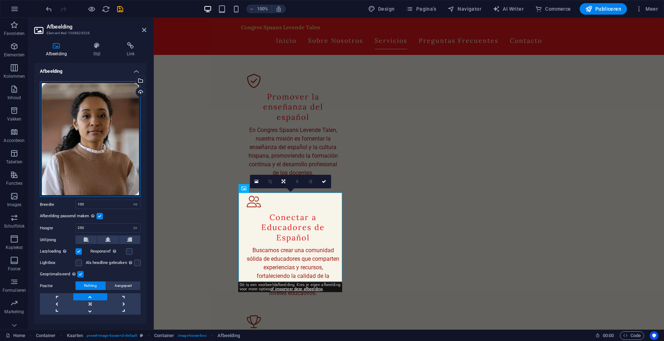
click at [86, 124] on div "Sleep bestanden hierheen, klik om bestanden te kiezen of selecteer bestanden ui…" at bounding box center [90, 139] width 101 height 116
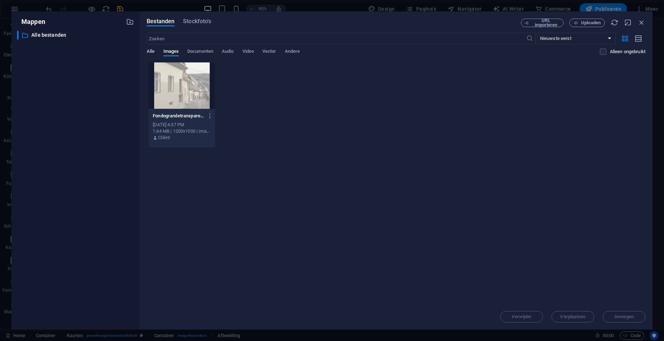
click at [148, 51] on span "Alle" at bounding box center [151, 52] width 8 height 10
click at [152, 52] on span "Alle" at bounding box center [151, 52] width 8 height 10
click at [170, 50] on span "Images" at bounding box center [171, 52] width 16 height 10
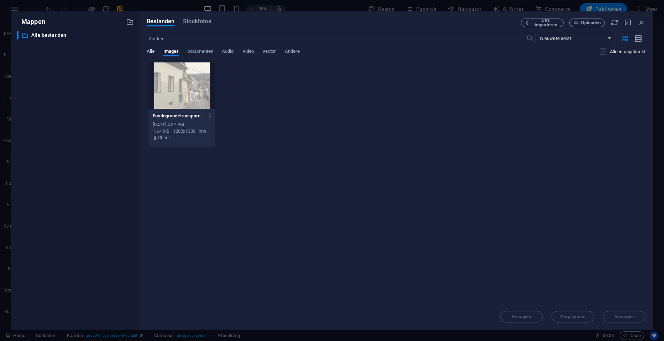
click at [150, 50] on span "Alle" at bounding box center [151, 52] width 8 height 10
click at [300, 51] on span "Andere" at bounding box center [292, 52] width 15 height 10
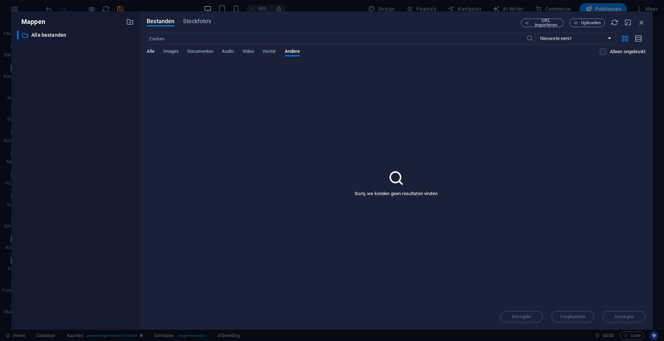
click at [149, 50] on span "Alle" at bounding box center [151, 52] width 8 height 10
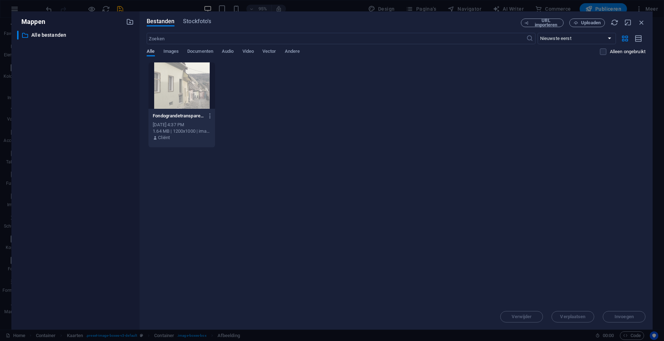
click at [149, 50] on span "Alle" at bounding box center [151, 52] width 8 height 10
click at [175, 52] on span "Images" at bounding box center [171, 52] width 16 height 10
click at [206, 23] on span "Stockfoto's" at bounding box center [197, 21] width 28 height 9
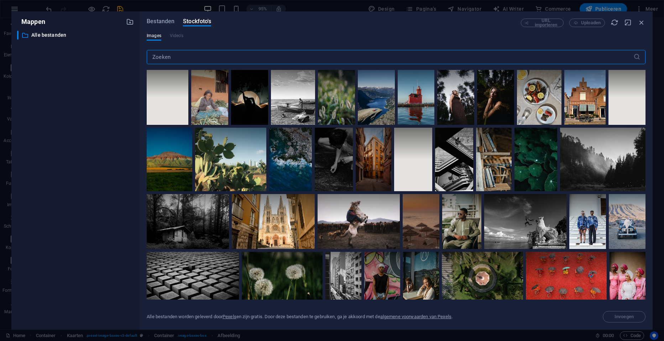
scroll to position [2422, 0]
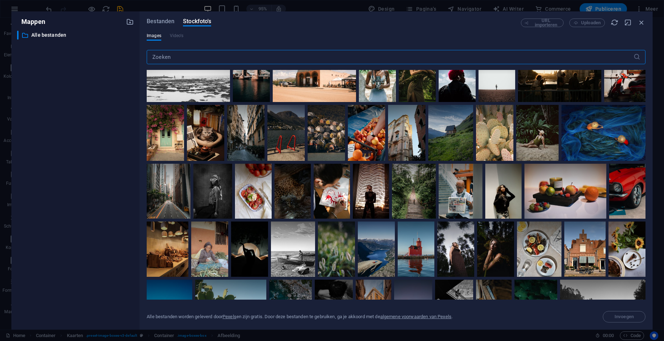
click at [236, 60] on input "text" at bounding box center [390, 57] width 487 height 14
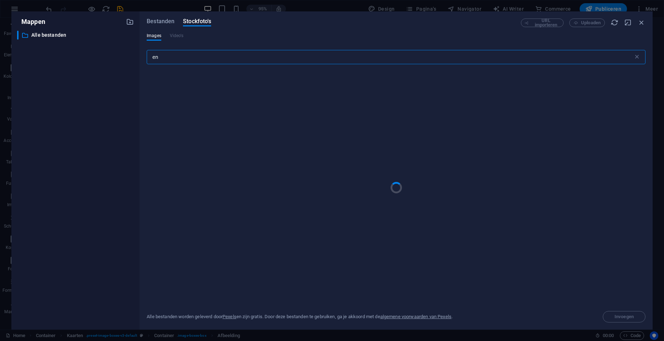
type input "e"
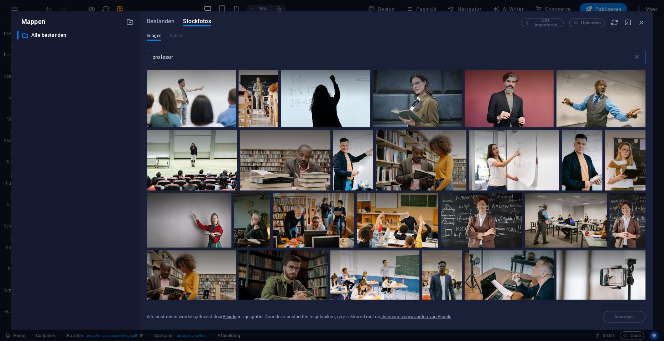
scroll to position [0, 0]
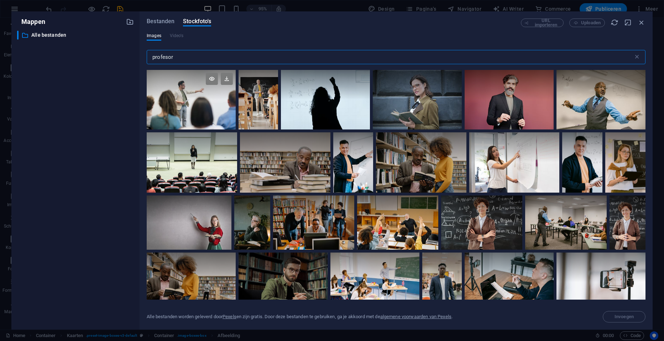
type input "profesor"
click at [204, 108] on div at bounding box center [191, 99] width 89 height 59
click at [615, 315] on span "Invoegen" at bounding box center [624, 316] width 19 height 4
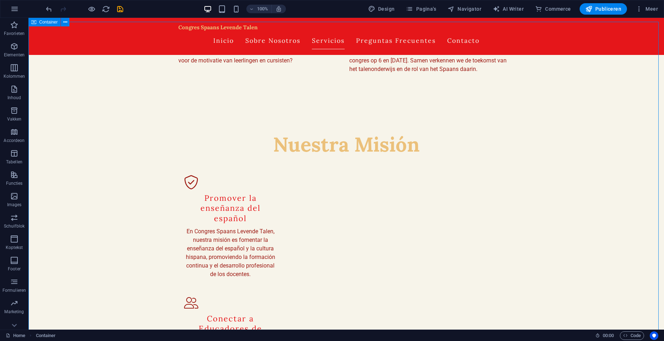
scroll to position [499, 0]
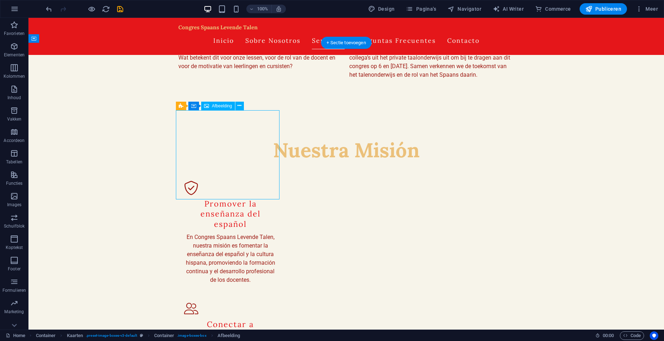
select select "vw"
select select "px"
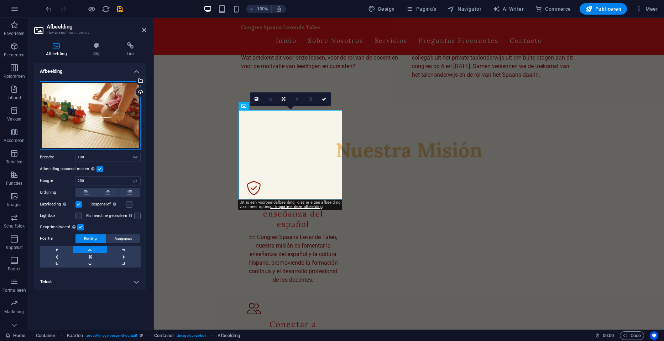
click at [88, 107] on div "Sleep bestanden hierheen, klik om bestanden te kiezen of selecteer bestanden ui…" at bounding box center [90, 115] width 101 height 68
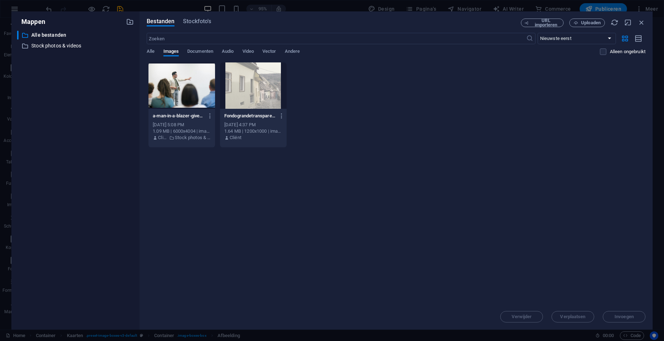
click at [88, 107] on div "​ Alle bestanden Alle bestanden ​ Stock photos & videos Stock photos & videos" at bounding box center [75, 177] width 117 height 293
click at [195, 20] on span "Stockfoto's" at bounding box center [197, 21] width 28 height 9
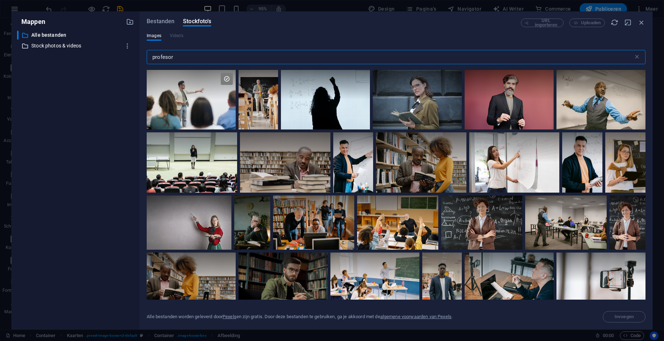
drag, startPoint x: 192, startPoint y: 58, endPoint x: 114, endPoint y: 49, distance: 78.9
click at [114, 49] on div "Mappen ​ Alle bestanden Alle bestanden ​ Stock photos & videos Stock photos & v…" at bounding box center [332, 170] width 642 height 318
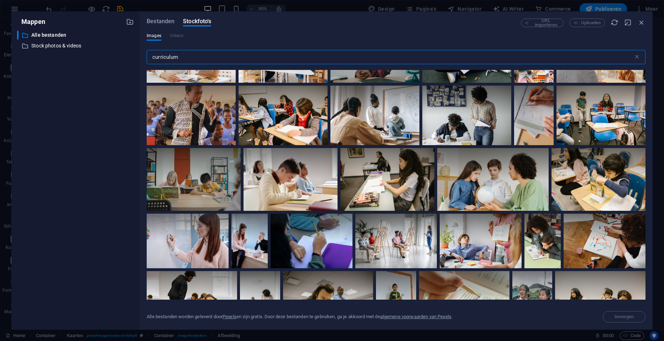
scroll to position [392, 0]
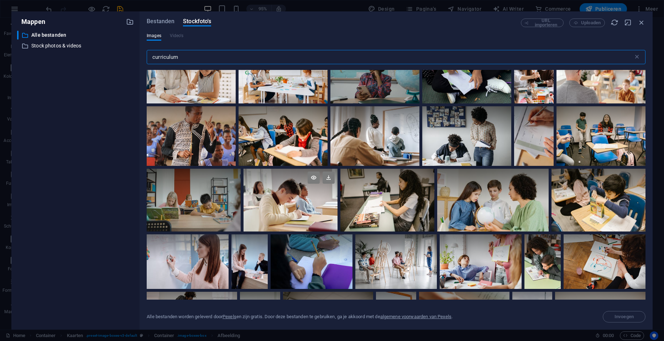
type input "curriculum"
click at [307, 211] on div at bounding box center [291, 199] width 94 height 63
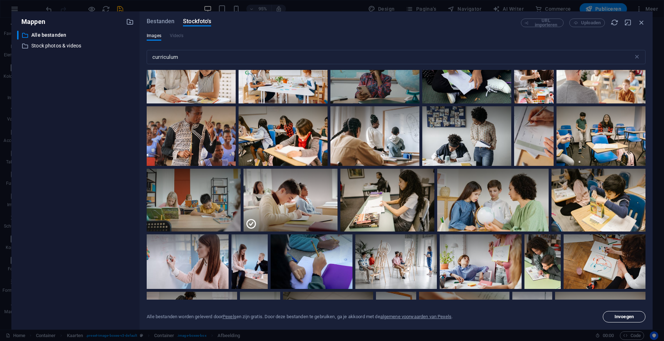
click at [613, 313] on button "Invoegen" at bounding box center [624, 316] width 43 height 11
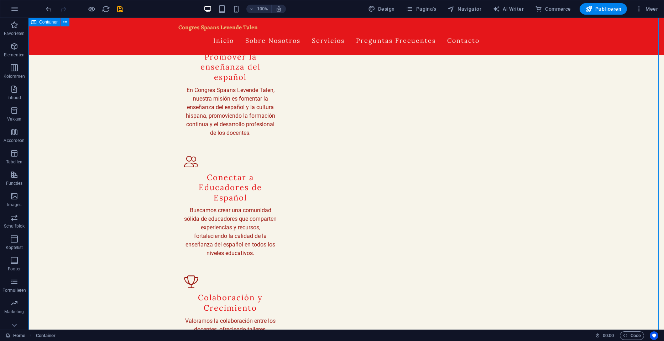
scroll to position [677, 0]
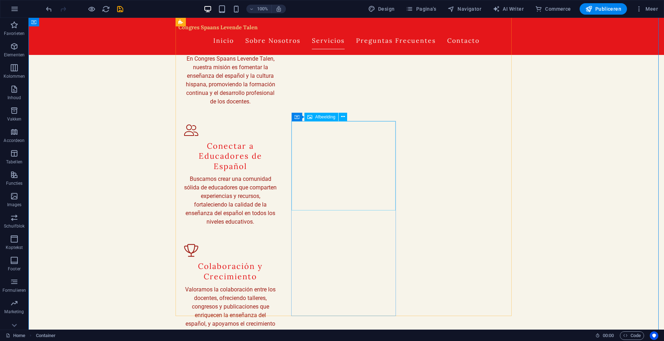
select select "vw"
select select "px"
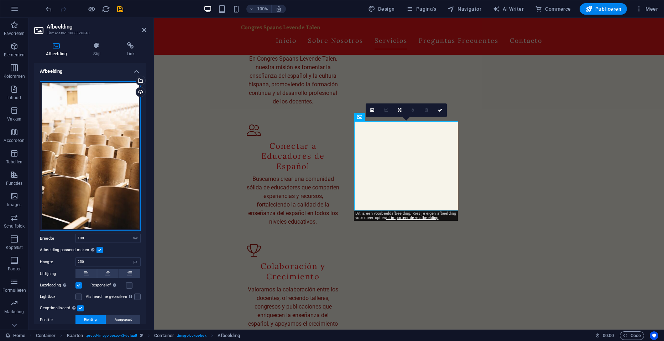
click at [125, 135] on div "Sleep bestanden hierheen, klik om bestanden te kiezen of selecteer bestanden ui…" at bounding box center [90, 156] width 101 height 150
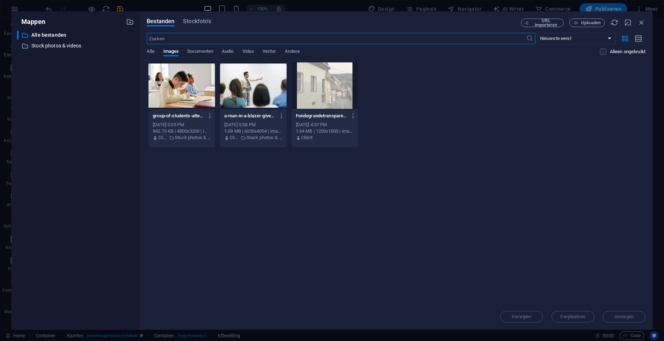
click at [125, 135] on div "​ Alle bestanden Alle bestanden ​ Stock photos & videos Stock photos & videos" at bounding box center [75, 177] width 117 height 293
click at [201, 19] on span "Stockfoto's" at bounding box center [197, 21] width 28 height 9
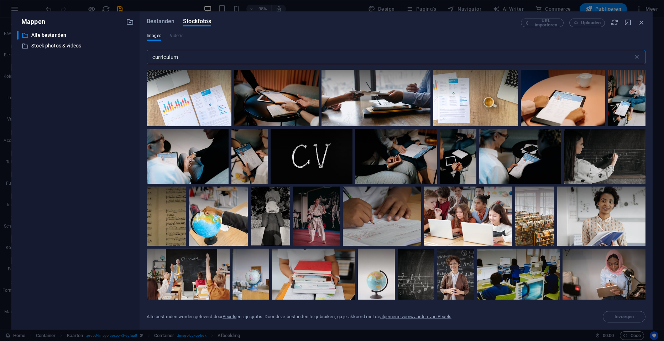
drag, startPoint x: 183, startPoint y: 54, endPoint x: 133, endPoint y: 54, distance: 50.2
click at [133, 54] on div "Mappen ​ Alle bestanden Alle bestanden ​ Stock photos & videos Stock photos & v…" at bounding box center [332, 170] width 642 height 318
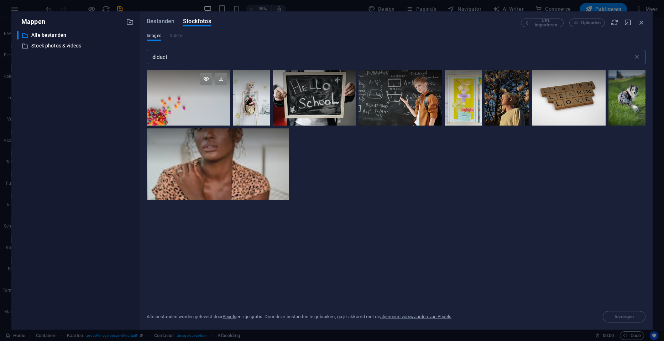
type input "didact"
click at [176, 114] on div at bounding box center [188, 98] width 83 height 56
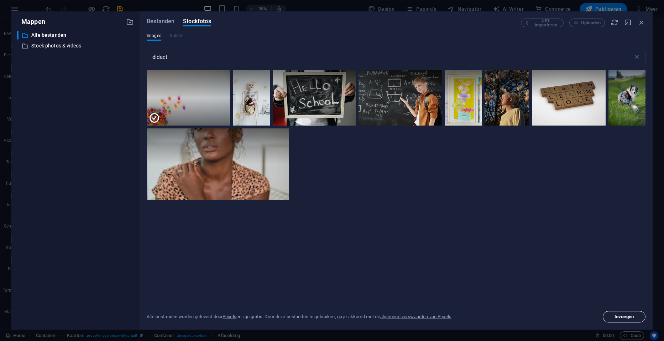
click at [630, 314] on span "Invoegen" at bounding box center [624, 316] width 19 height 4
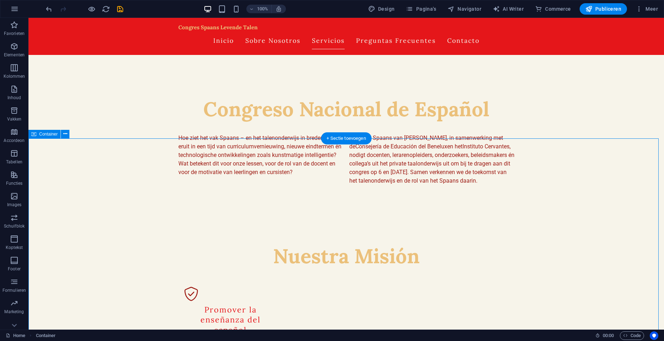
scroll to position [427, 0]
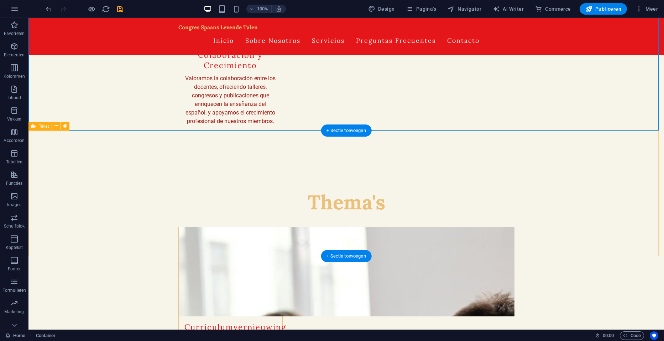
scroll to position [891, 0]
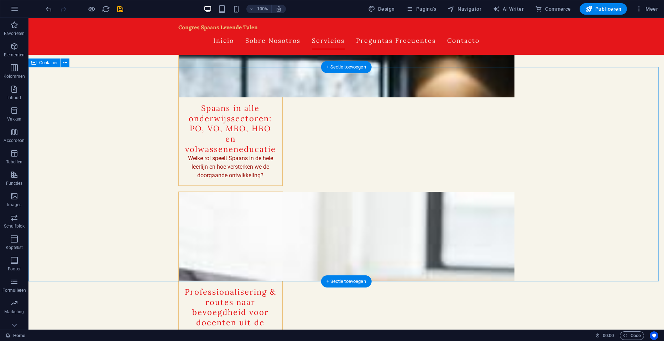
scroll to position [1318, 0]
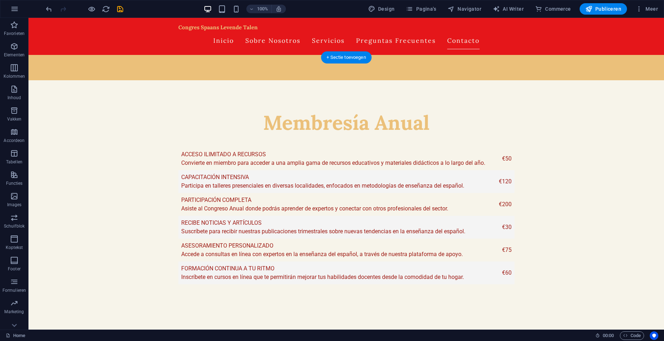
scroll to position [2314, 0]
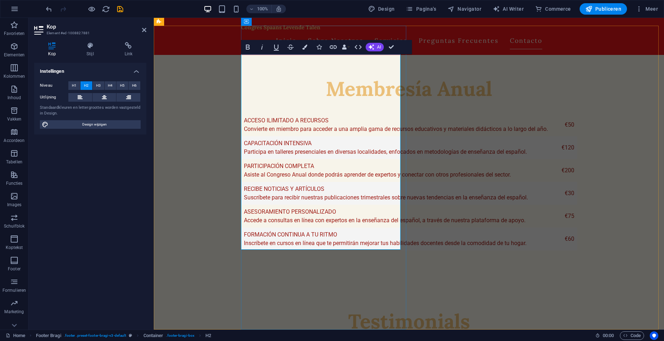
select select "footer"
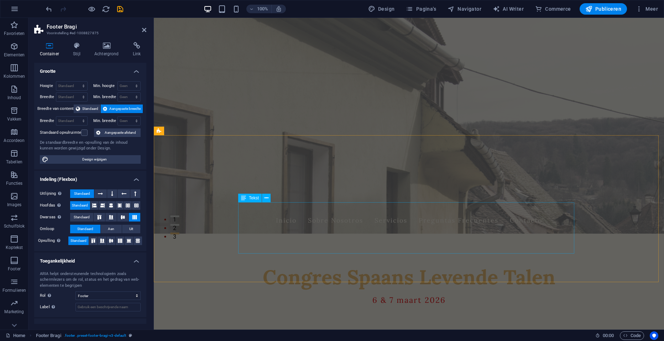
scroll to position [0, 0]
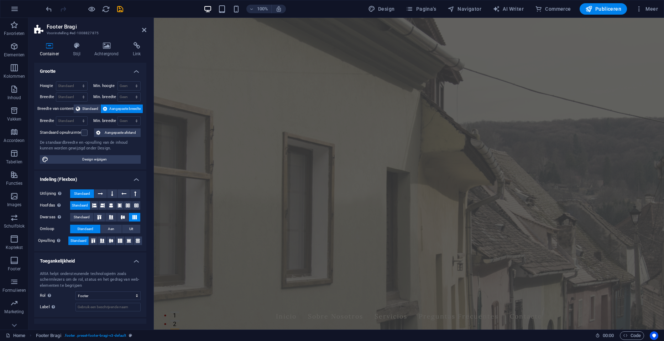
click at [632, 162] on figure at bounding box center [409, 173] width 510 height 311
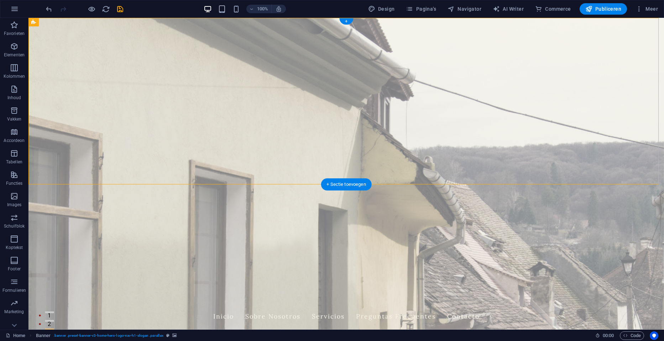
click at [144, 168] on figure at bounding box center [346, 173] width 636 height 311
click at [39, 22] on span "Banner" at bounding box center [46, 22] width 14 height 4
select select "preset-banner-v3-home-hero-logo-nav-h1-slogan"
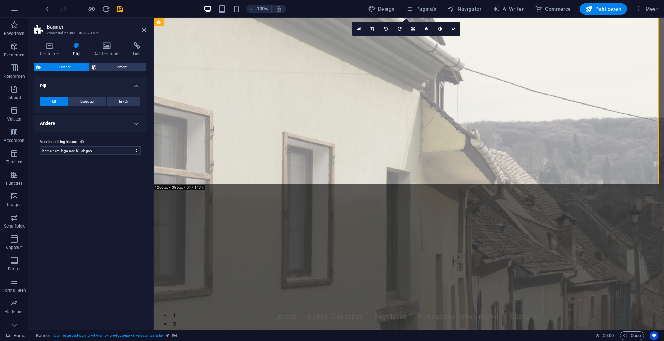
click at [39, 22] on header "Banner Voorinstelling #ed-1008828706" at bounding box center [90, 27] width 112 height 19
click at [107, 48] on icon at bounding box center [107, 45] width 36 height 7
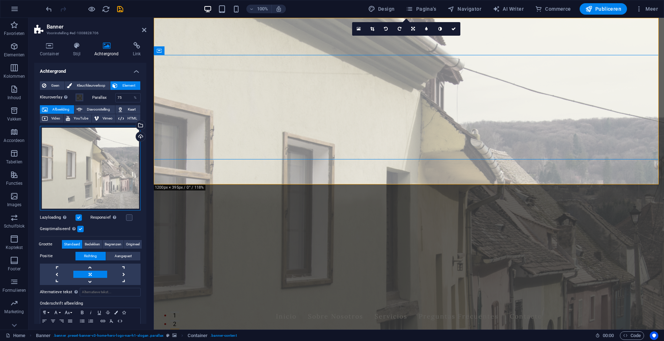
click at [96, 172] on div "Sleep bestanden hierheen, klik om bestanden te kiezen of selecteer bestanden ui…" at bounding box center [90, 168] width 101 height 84
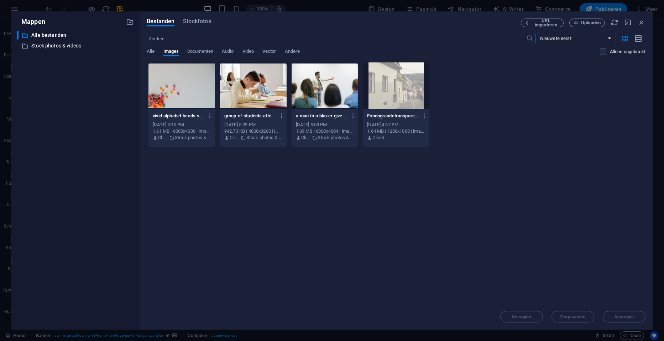
click at [96, 172] on div "​ Alle bestanden Alle bestanden ​ Stock photos & videos Stock photos & videos" at bounding box center [75, 177] width 117 height 293
click at [199, 18] on div "Bestanden Stockfoto's URL importeren Uploaden ​ Nieuwste eerst Oudste eerst Naa…" at bounding box center [396, 170] width 513 height 318
click at [199, 20] on span "Stockfoto's" at bounding box center [197, 21] width 28 height 9
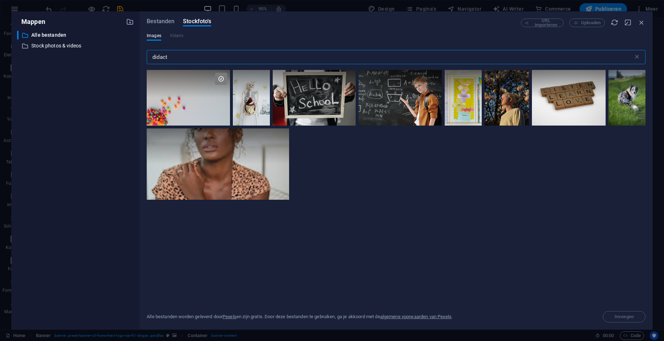
drag, startPoint x: 216, startPoint y: 54, endPoint x: 150, endPoint y: 51, distance: 66.0
click at [150, 51] on input "didact" at bounding box center [390, 57] width 487 height 14
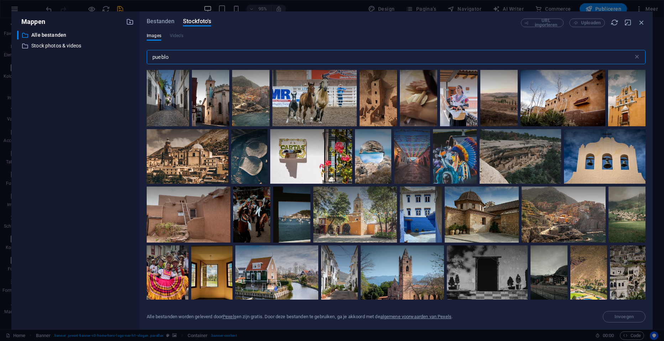
click at [160, 57] on input "pueblo" at bounding box center [390, 57] width 487 height 14
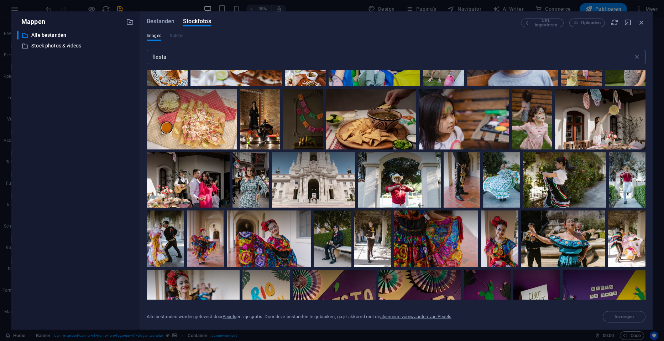
scroll to position [1674, 0]
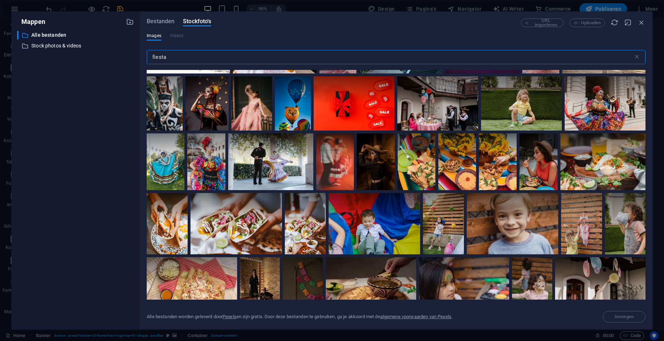
drag, startPoint x: 175, startPoint y: 57, endPoint x: 143, endPoint y: 56, distance: 31.4
click at [143, 56] on div "Bestanden Stockfoto's URL importeren Uploaden Images Video's fiesta ​ Te veel r…" at bounding box center [396, 170] width 513 height 318
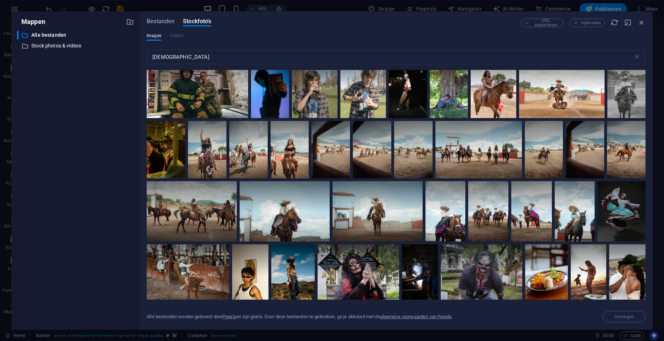
scroll to position [0, 0]
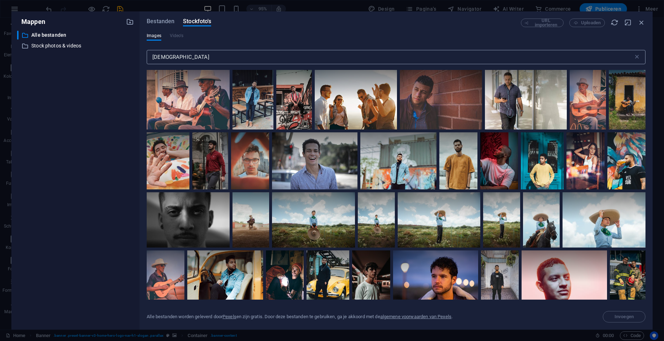
click at [153, 56] on input "latino" at bounding box center [390, 57] width 487 height 14
type input "cultura"
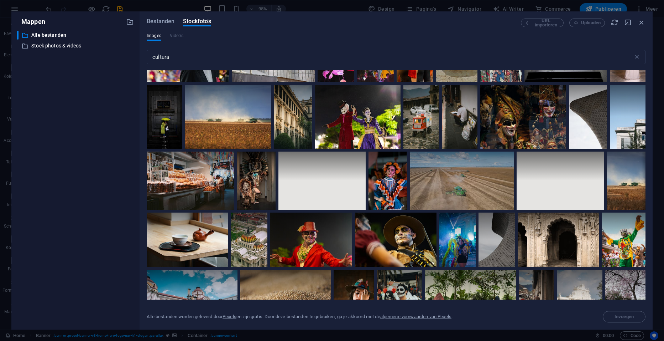
scroll to position [356, 0]
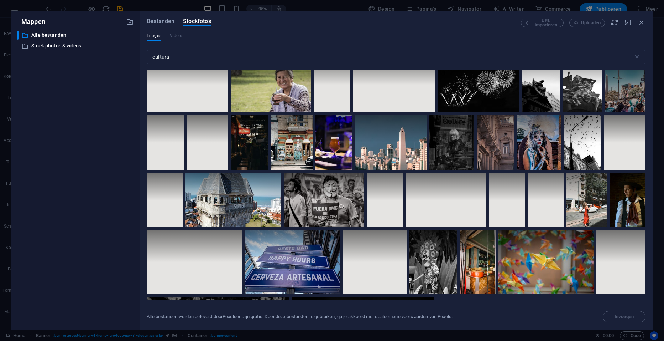
scroll to position [3193, 0]
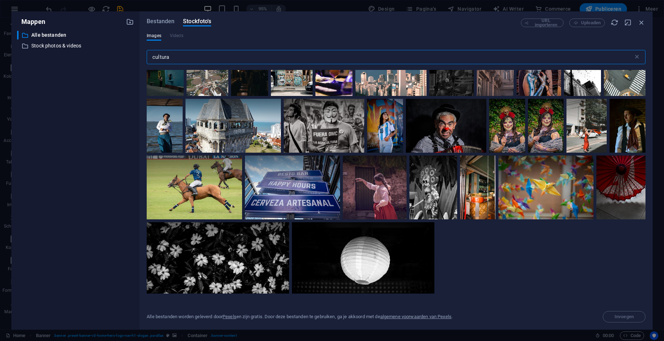
drag, startPoint x: 207, startPoint y: 59, endPoint x: 134, endPoint y: 59, distance: 72.3
click at [134, 59] on div "Mappen ​ Alle bestanden Alle bestanden ​ Stock photos & videos Stock photos & v…" at bounding box center [332, 170] width 642 height 318
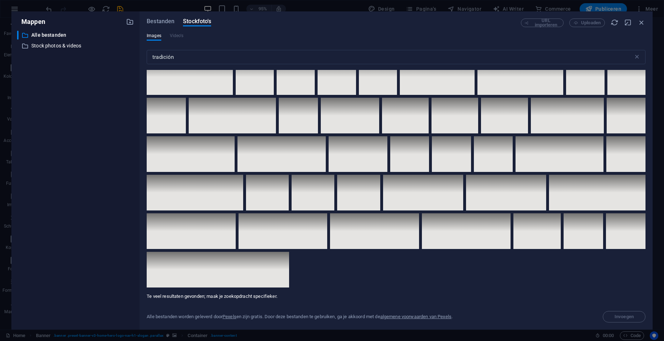
scroll to position [2973, 0]
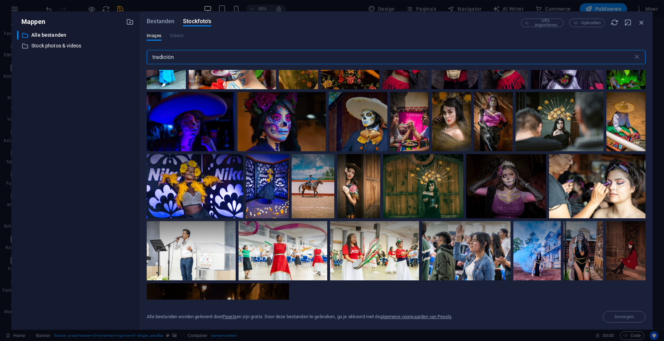
drag, startPoint x: 180, startPoint y: 56, endPoint x: 134, endPoint y: 55, distance: 45.3
click at [134, 55] on div "Mappen ​ Alle bestanden Alle bestanden ​ Stock photos & videos Stock photos & v…" at bounding box center [332, 170] width 642 height 318
type input "papel picado"
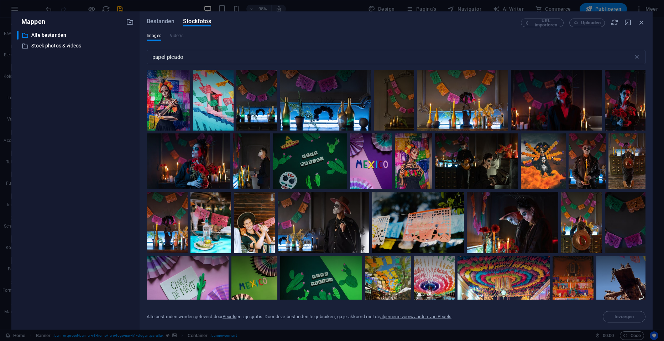
scroll to position [0, 0]
click at [204, 107] on div at bounding box center [213, 100] width 41 height 61
click at [623, 315] on span "Invoegen" at bounding box center [624, 316] width 19 height 4
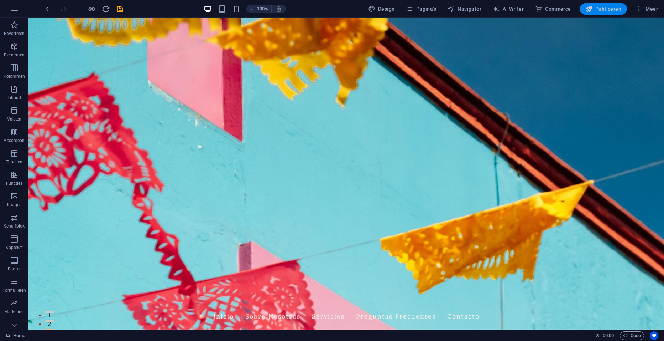
click at [617, 7] on span "Publiceren" at bounding box center [604, 8] width 36 height 7
checkbox input "false"
click at [601, 8] on span "Publiceren" at bounding box center [604, 8] width 36 height 7
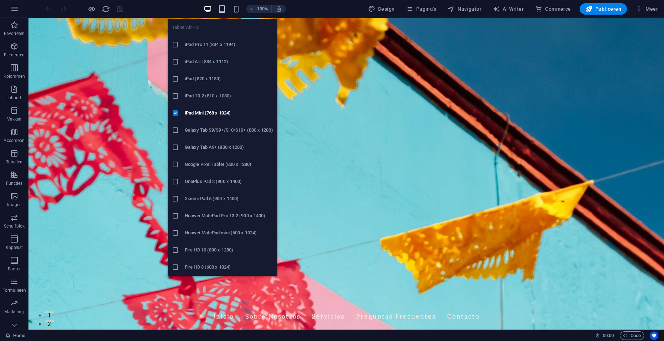
click at [220, 9] on icon "button" at bounding box center [222, 9] width 8 height 8
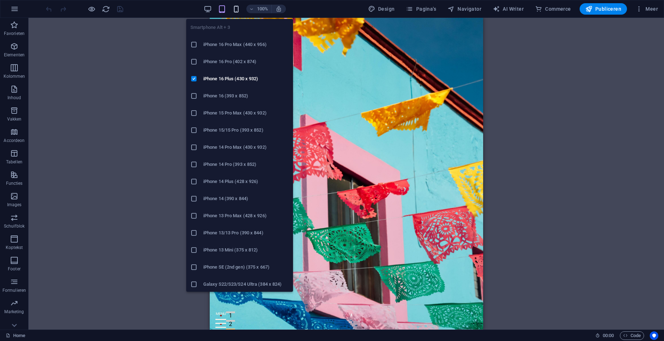
click at [236, 9] on icon "button" at bounding box center [236, 9] width 8 height 8
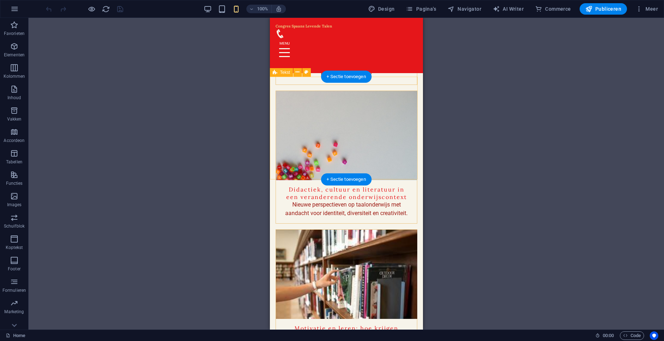
scroll to position [1389, 0]
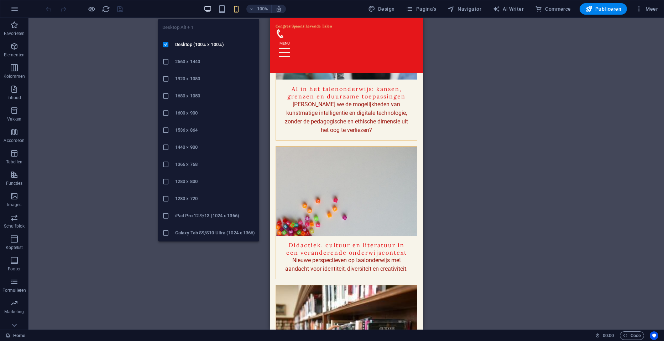
click at [208, 7] on icon "button" at bounding box center [208, 9] width 8 height 8
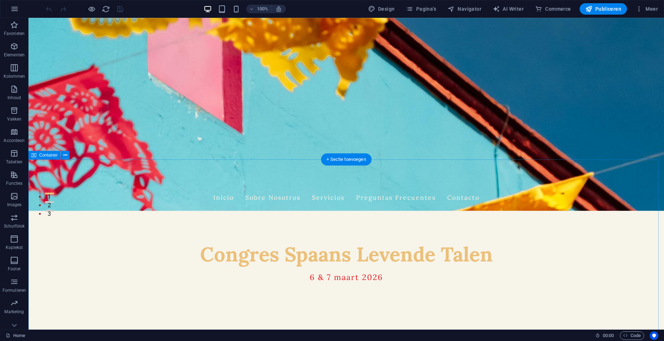
scroll to position [0, 0]
